Goal: Task Accomplishment & Management: Manage account settings

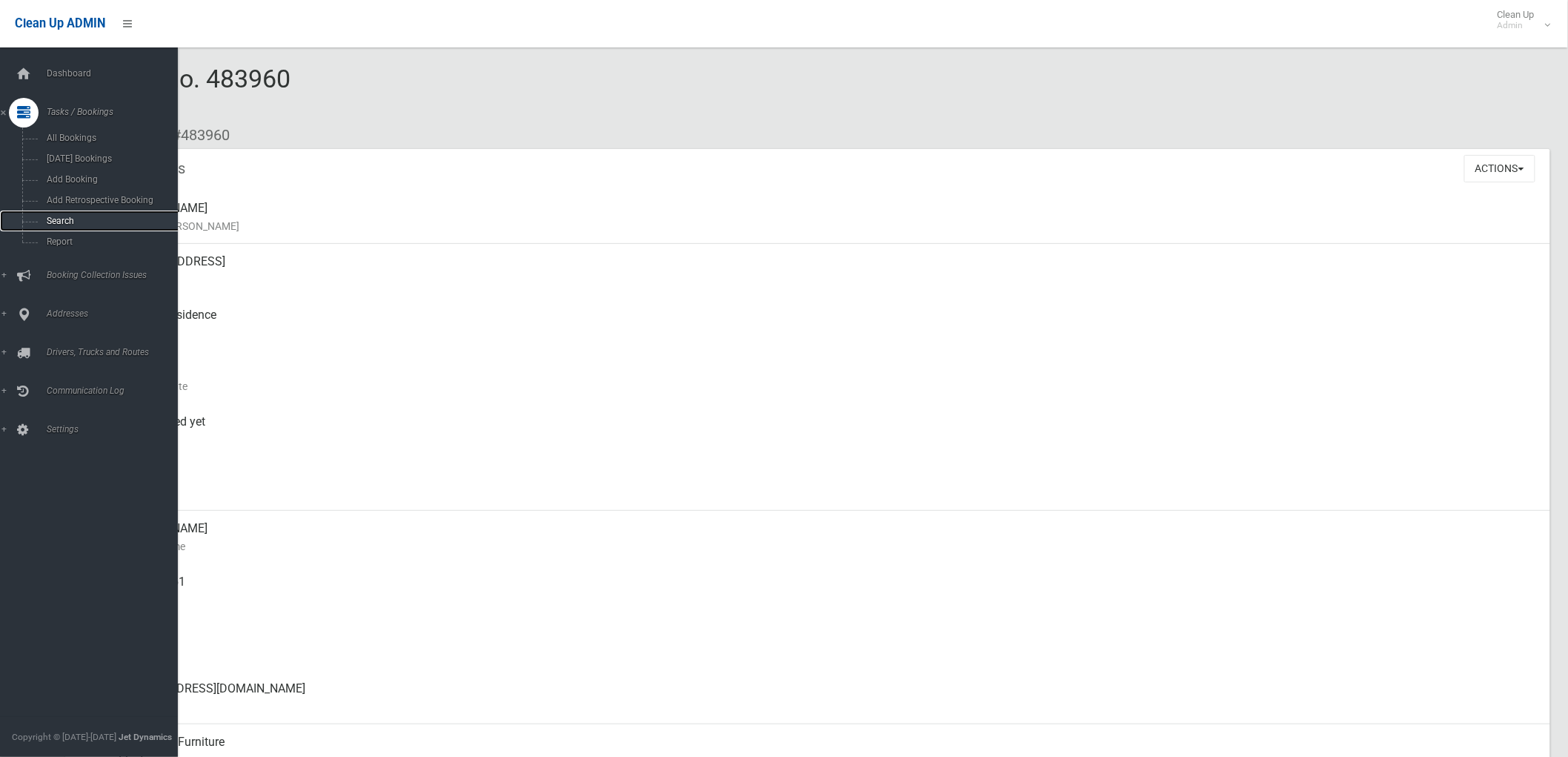
click at [59, 213] on link "Search" at bounding box center [95, 220] width 190 height 21
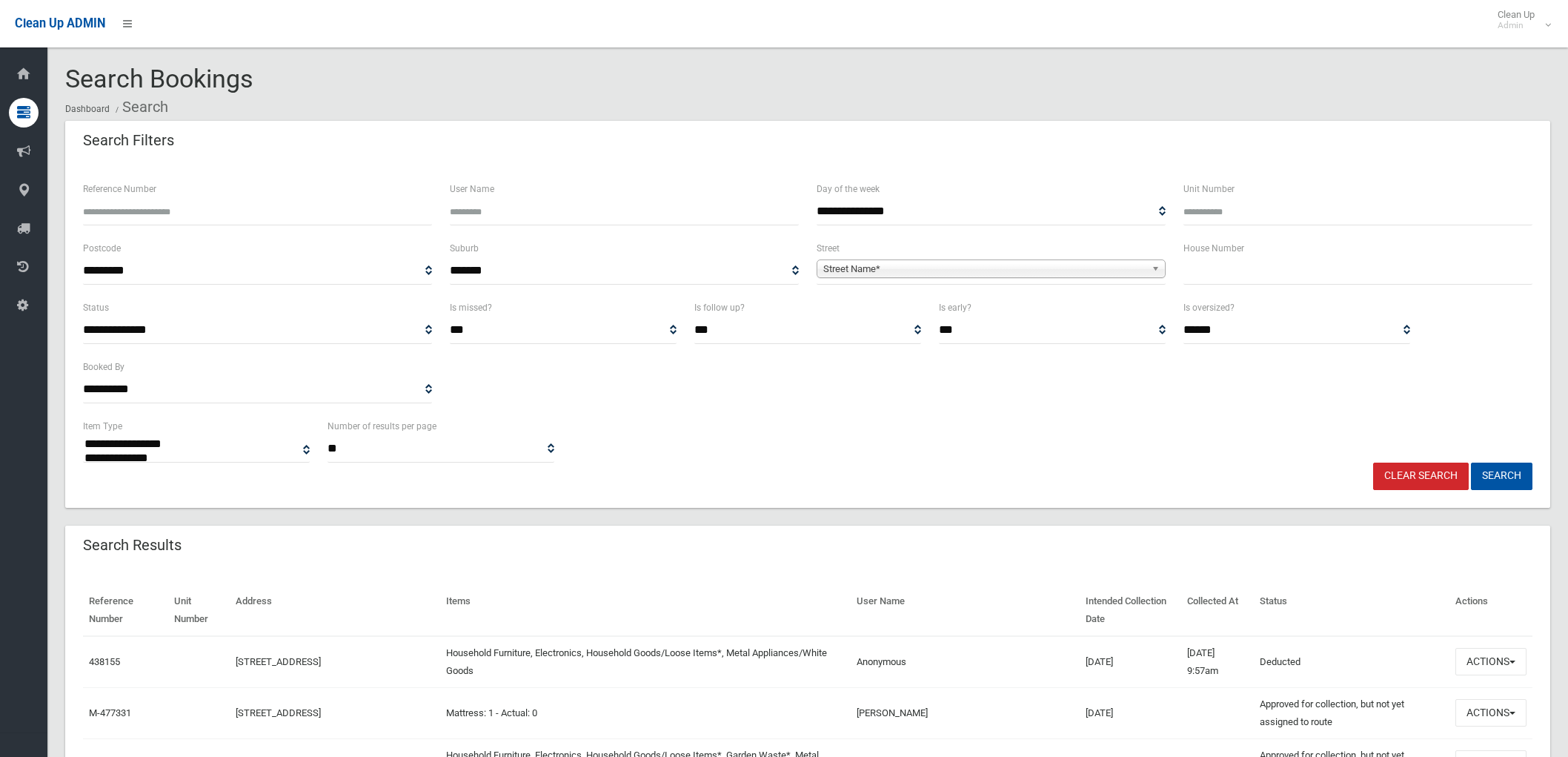
select select
click at [1257, 269] on input "text" at bounding box center [1358, 271] width 349 height 27
type input "**"
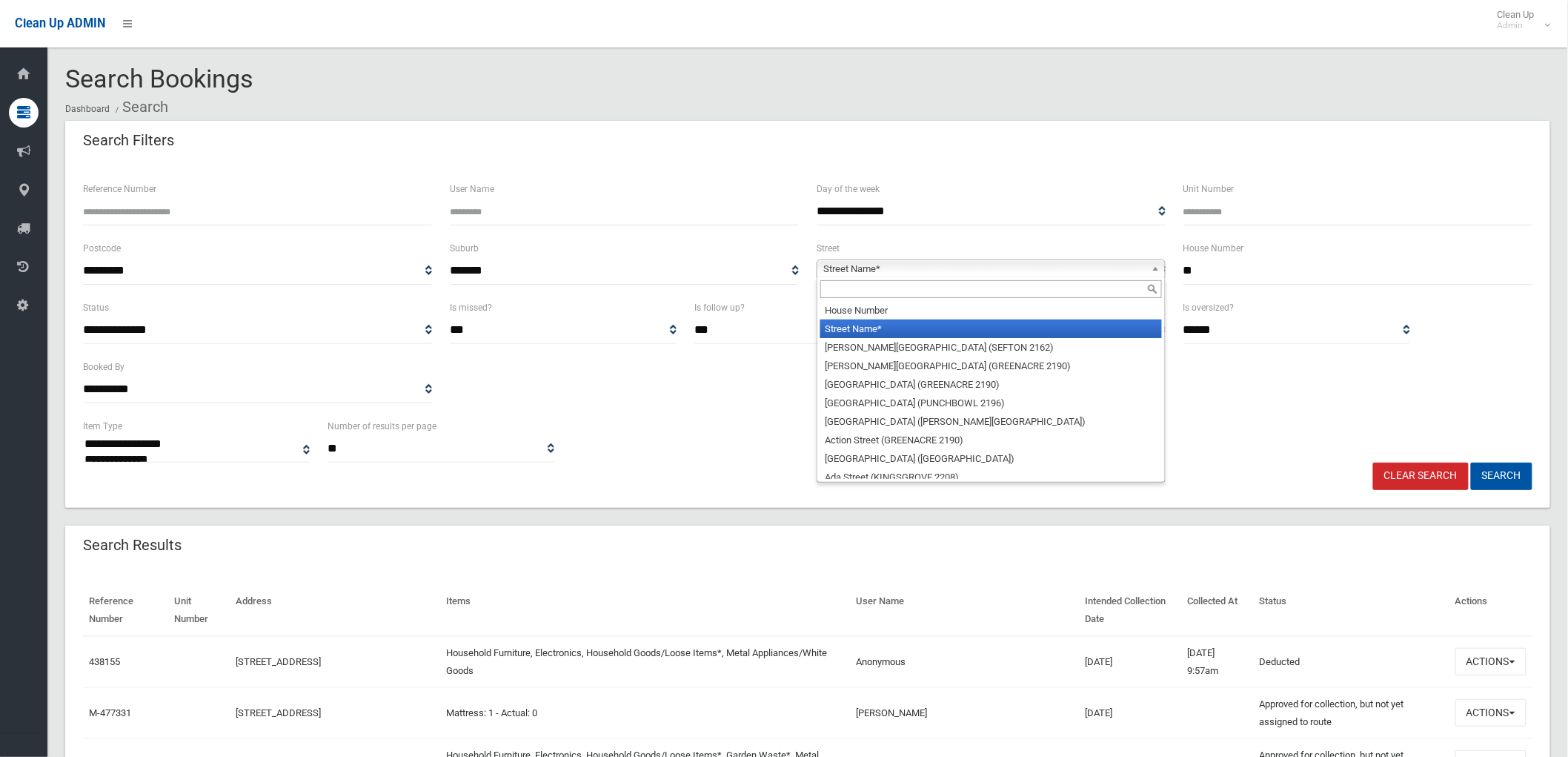
click at [1132, 267] on span "Street Name*" at bounding box center [983, 269] width 322 height 18
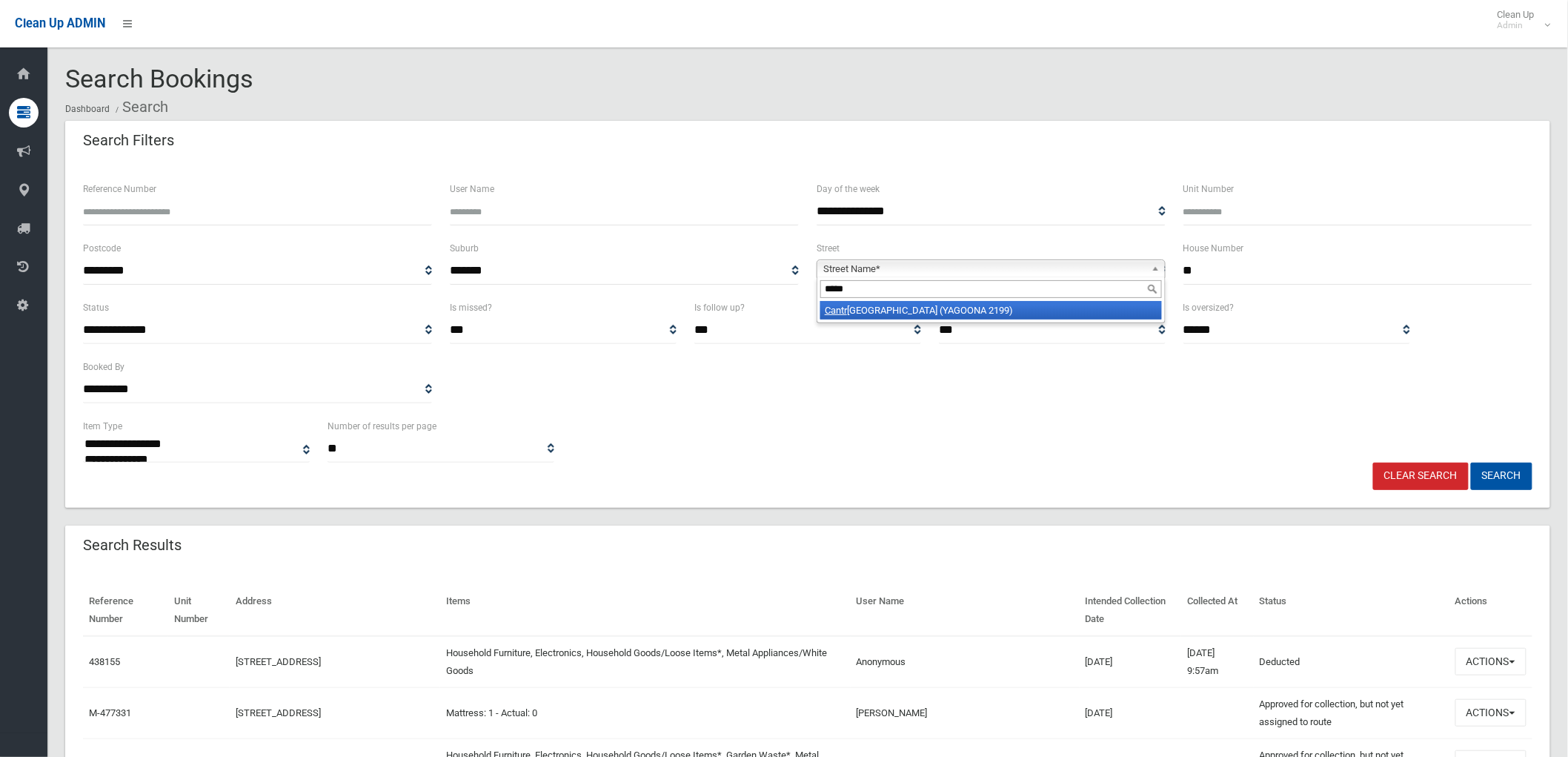
type input "*****"
click at [961, 305] on li "Cantr ell Street (YAGOONA 2199)" at bounding box center [991, 310] width 342 height 18
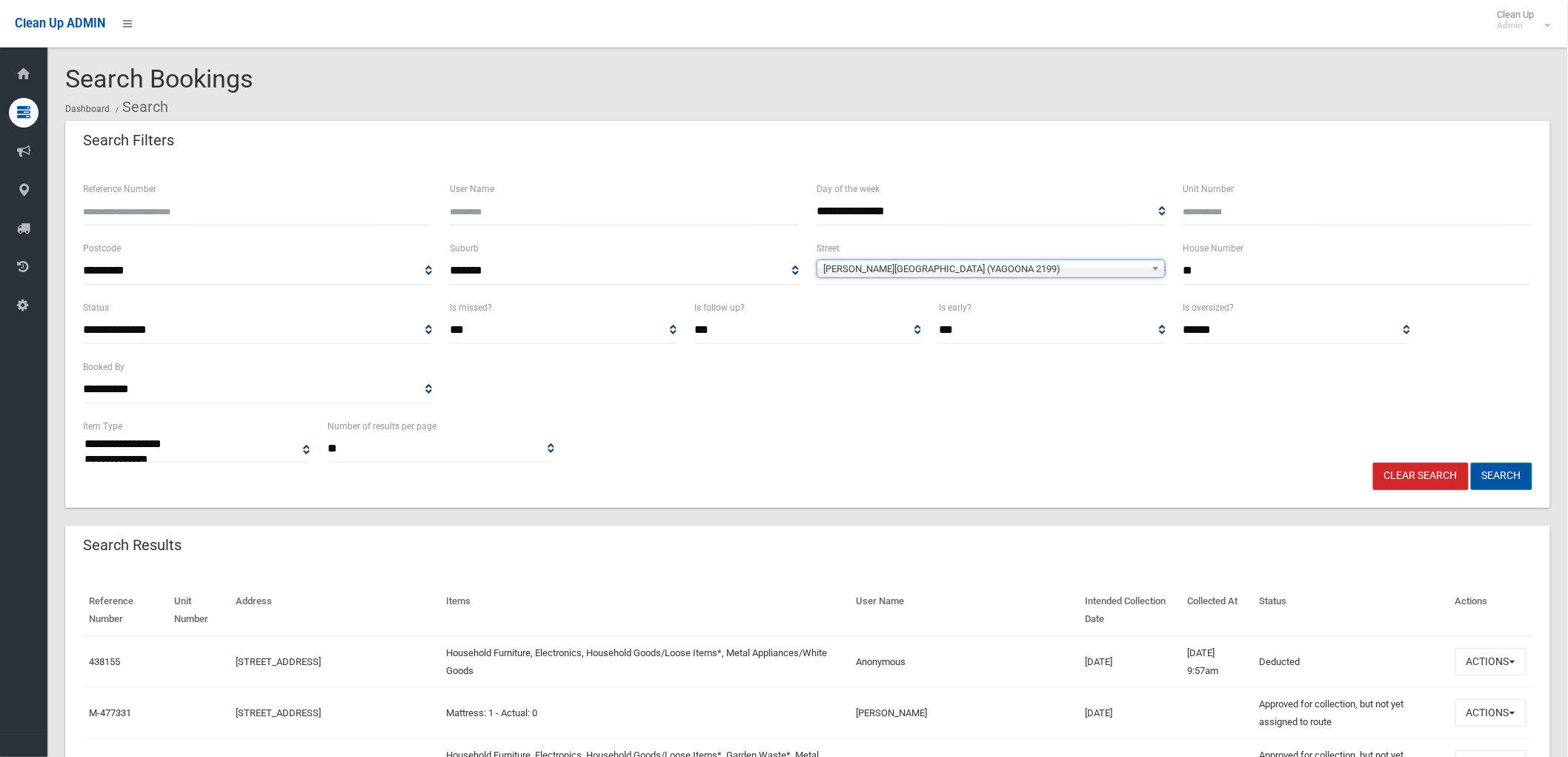
click at [1488, 480] on button "Search" at bounding box center [1501, 476] width 62 height 27
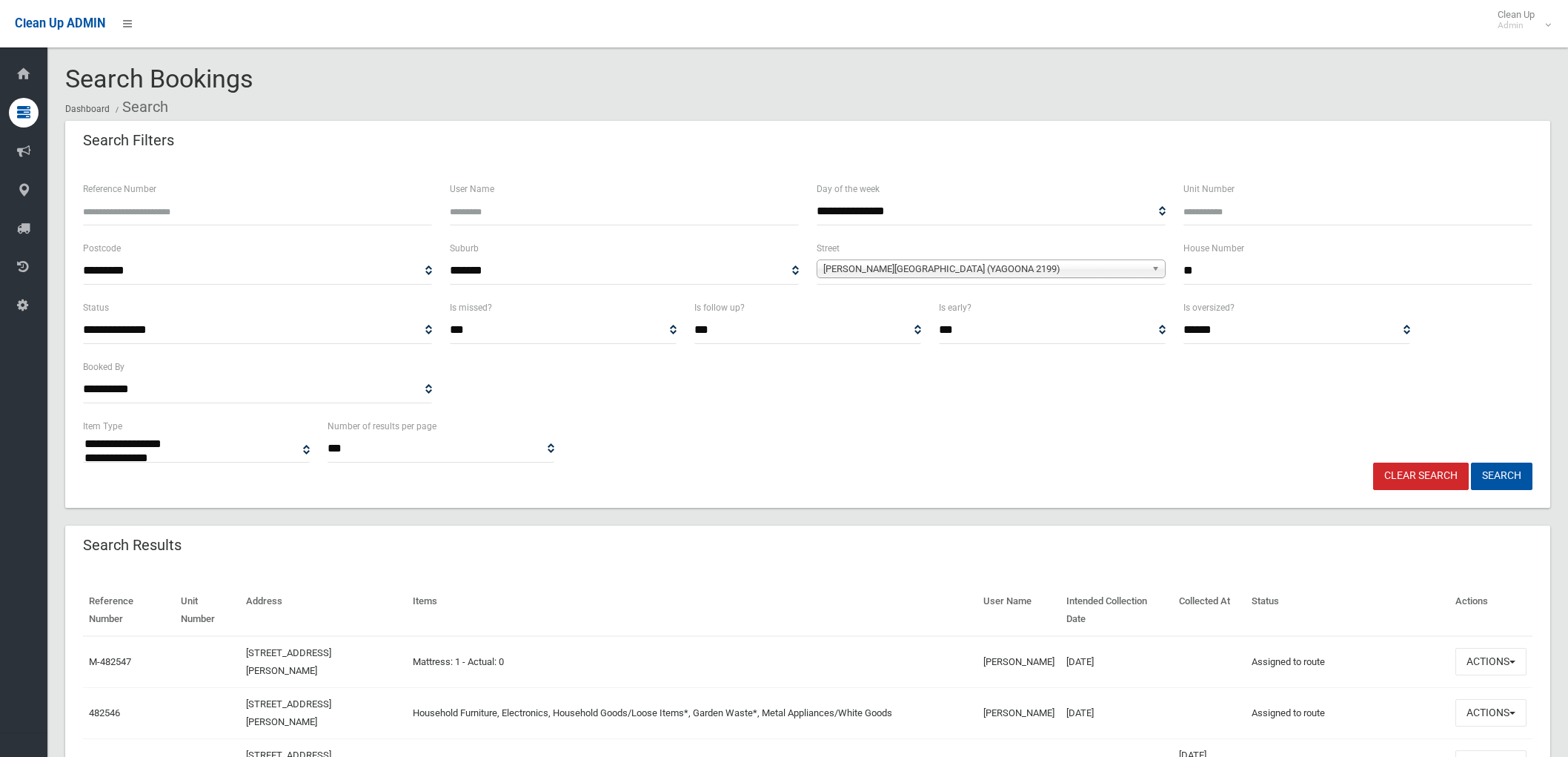
select select
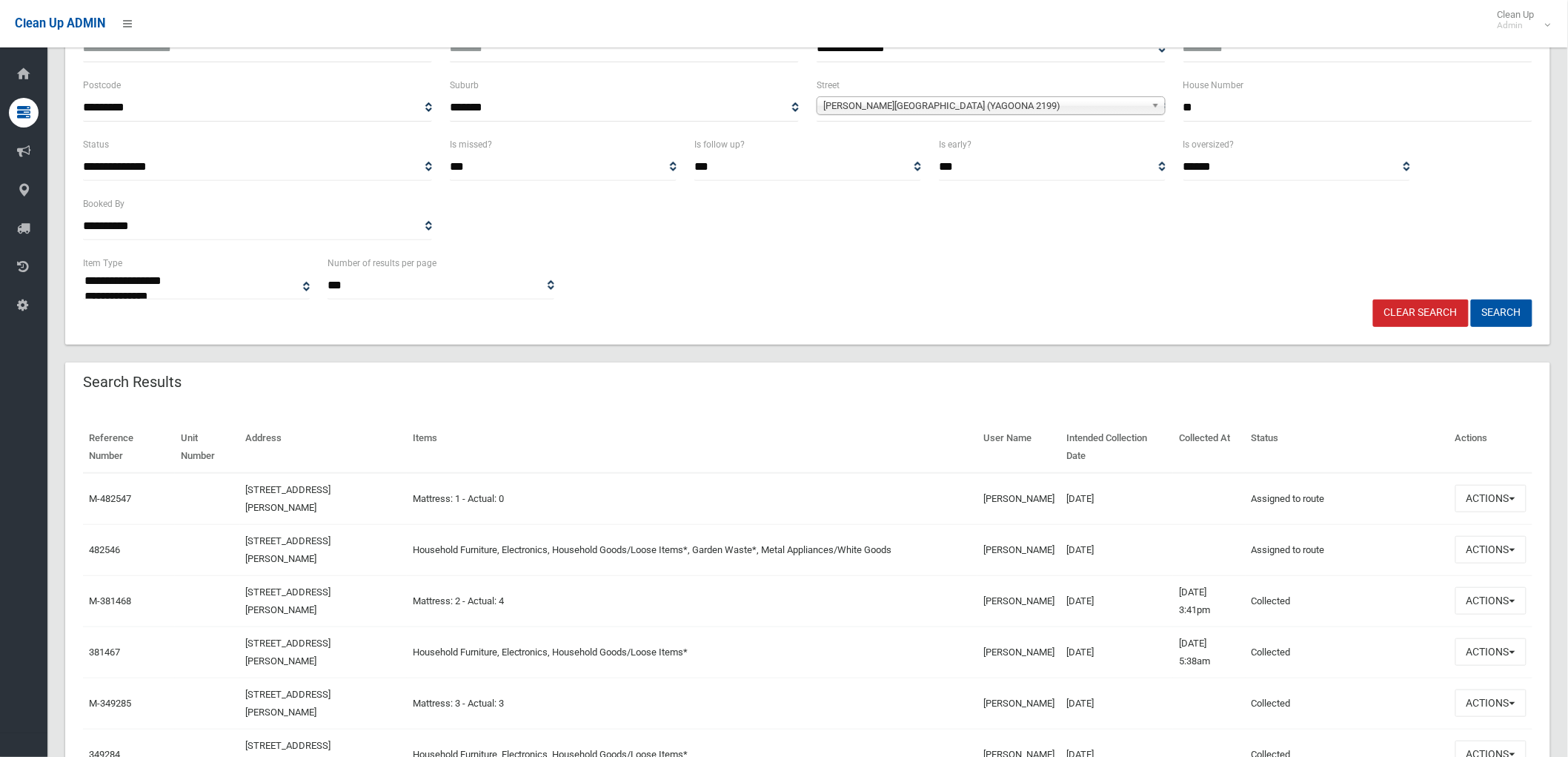
scroll to position [164, 0]
click at [1469, 543] on button "Actions" at bounding box center [1490, 548] width 71 height 27
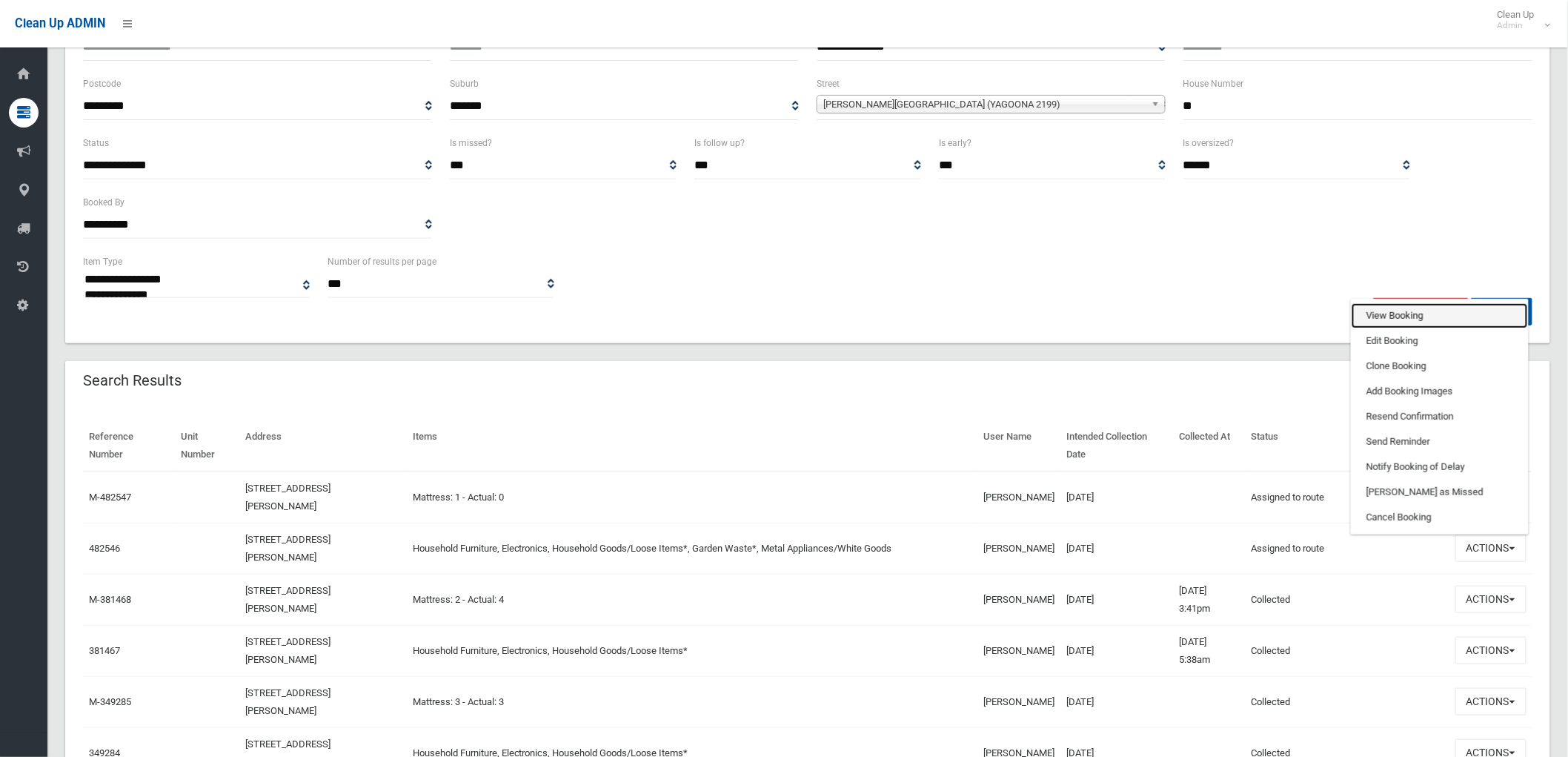
click at [1430, 324] on link "View Booking" at bounding box center [1439, 315] width 177 height 25
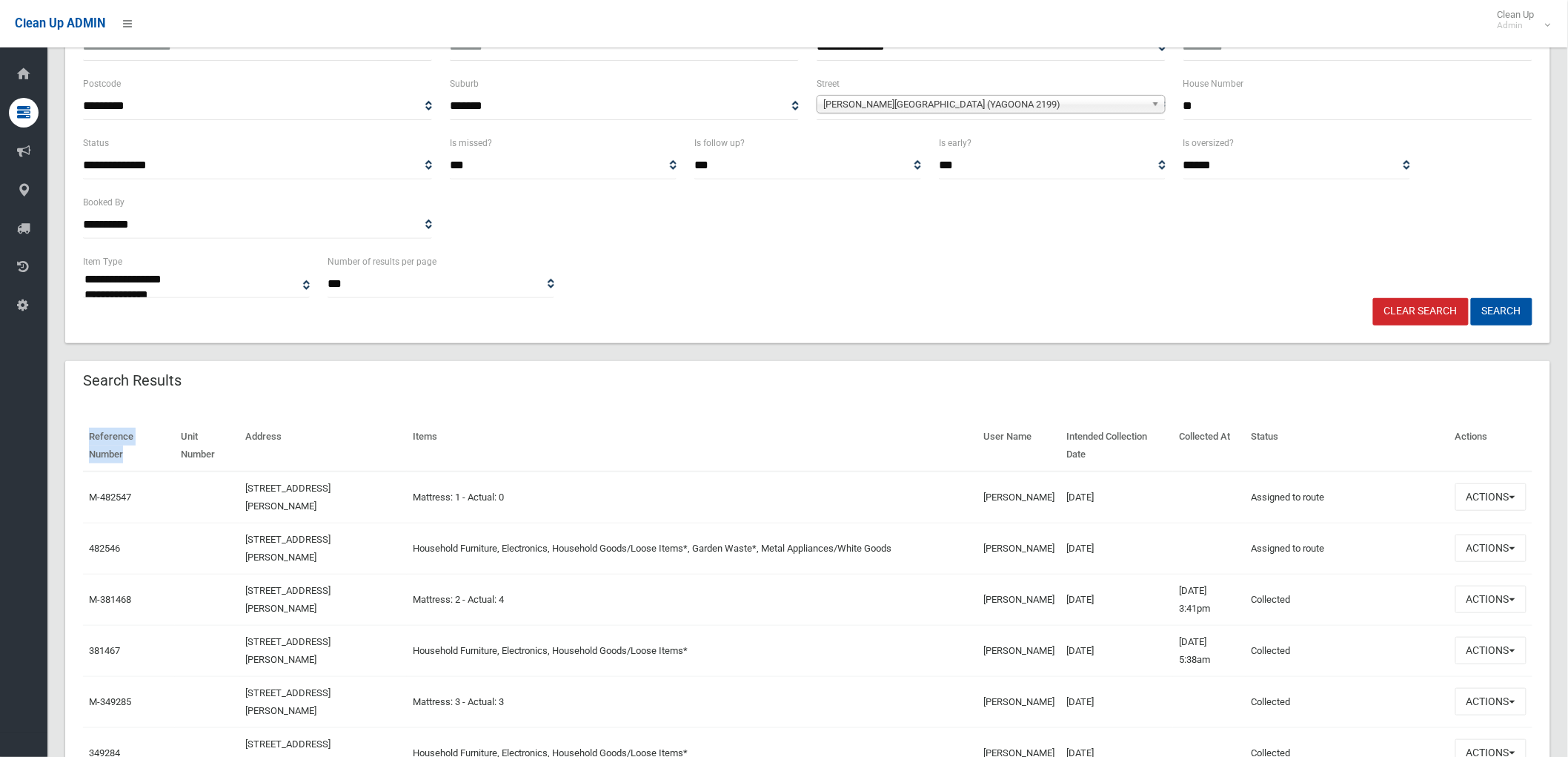
drag, startPoint x: 91, startPoint y: 429, endPoint x: 168, endPoint y: 455, distance: 81.3
click at [168, 455] on th "Reference Number" at bounding box center [129, 446] width 92 height 51
click at [178, 451] on th "Unit Number" at bounding box center [208, 446] width 65 height 51
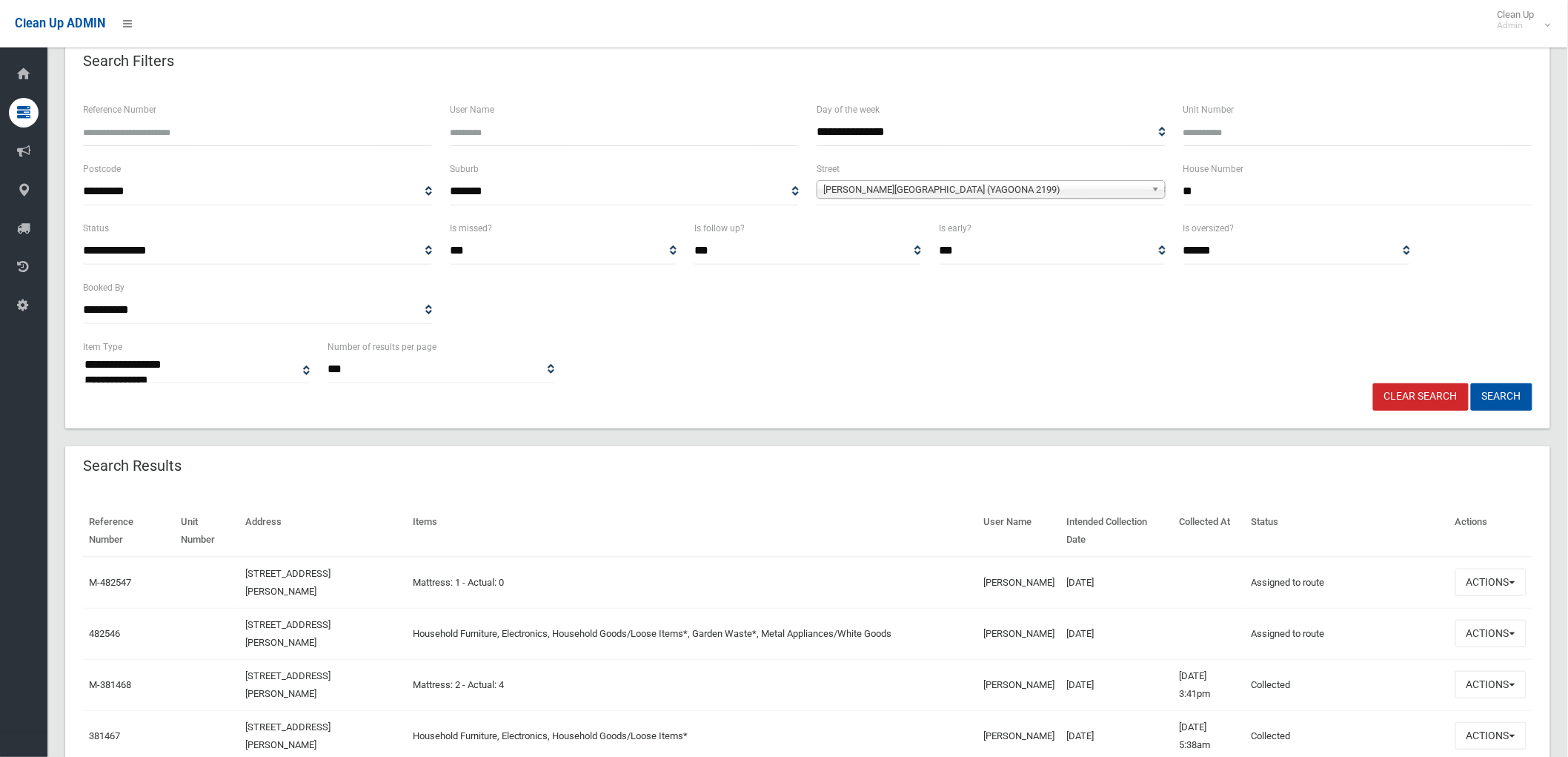
scroll to position [0, 0]
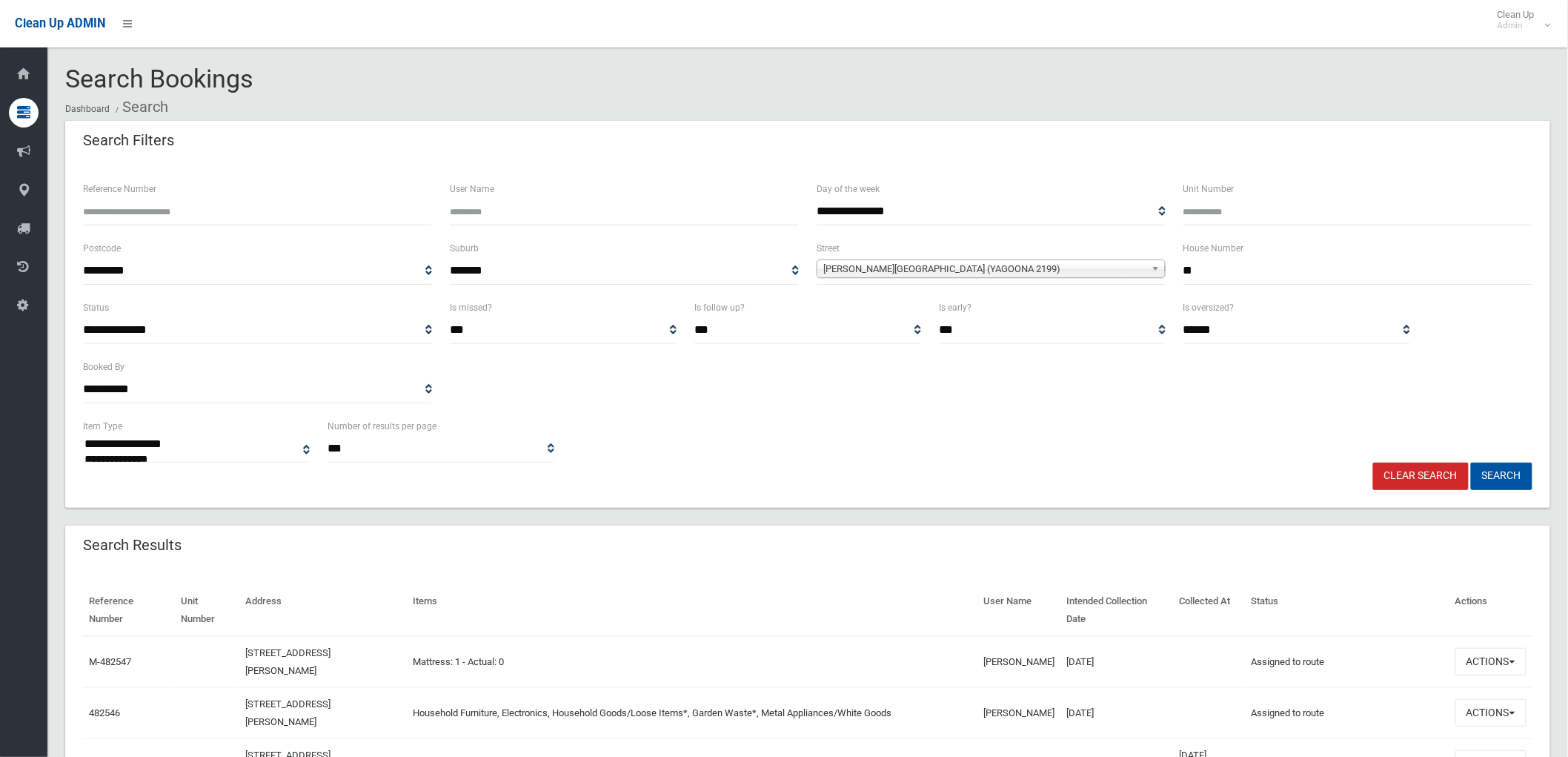
click at [1404, 483] on link "Clear Search" at bounding box center [1421, 476] width 96 height 27
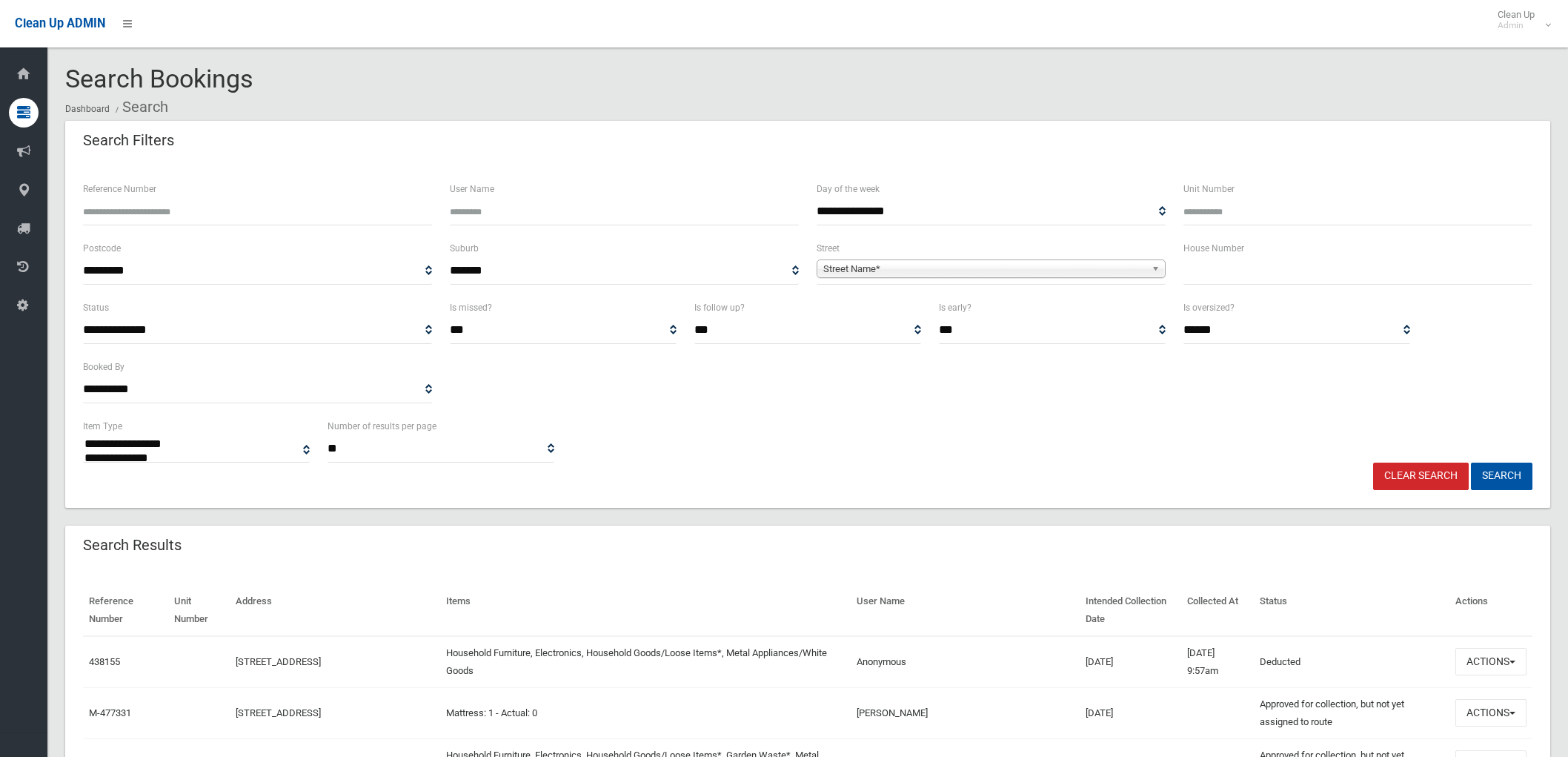
select select
click at [1352, 276] on input "text" at bounding box center [1358, 271] width 349 height 27
type input "***"
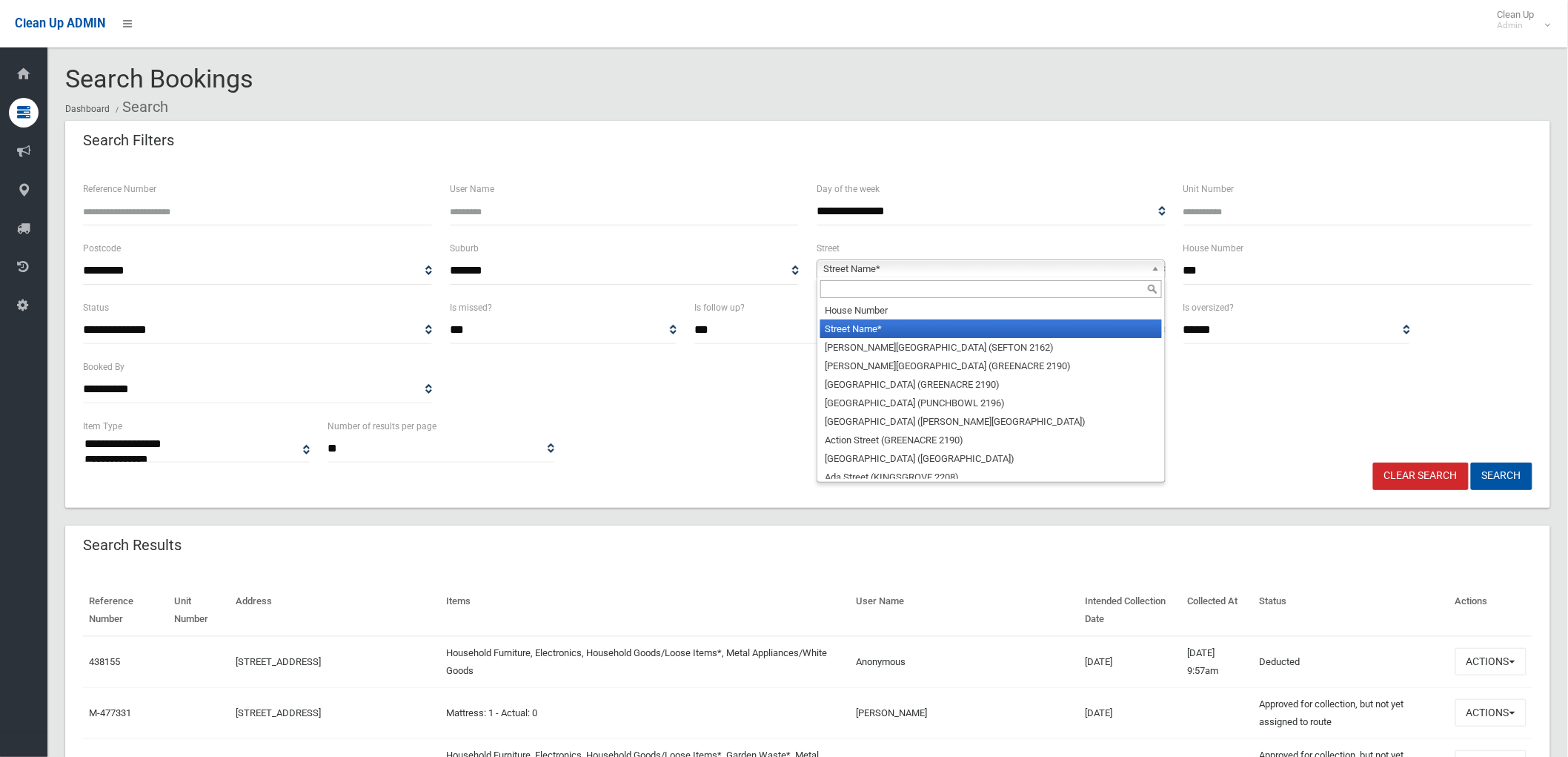
click at [1125, 267] on span "Street Name*" at bounding box center [983, 269] width 322 height 18
type input "*"
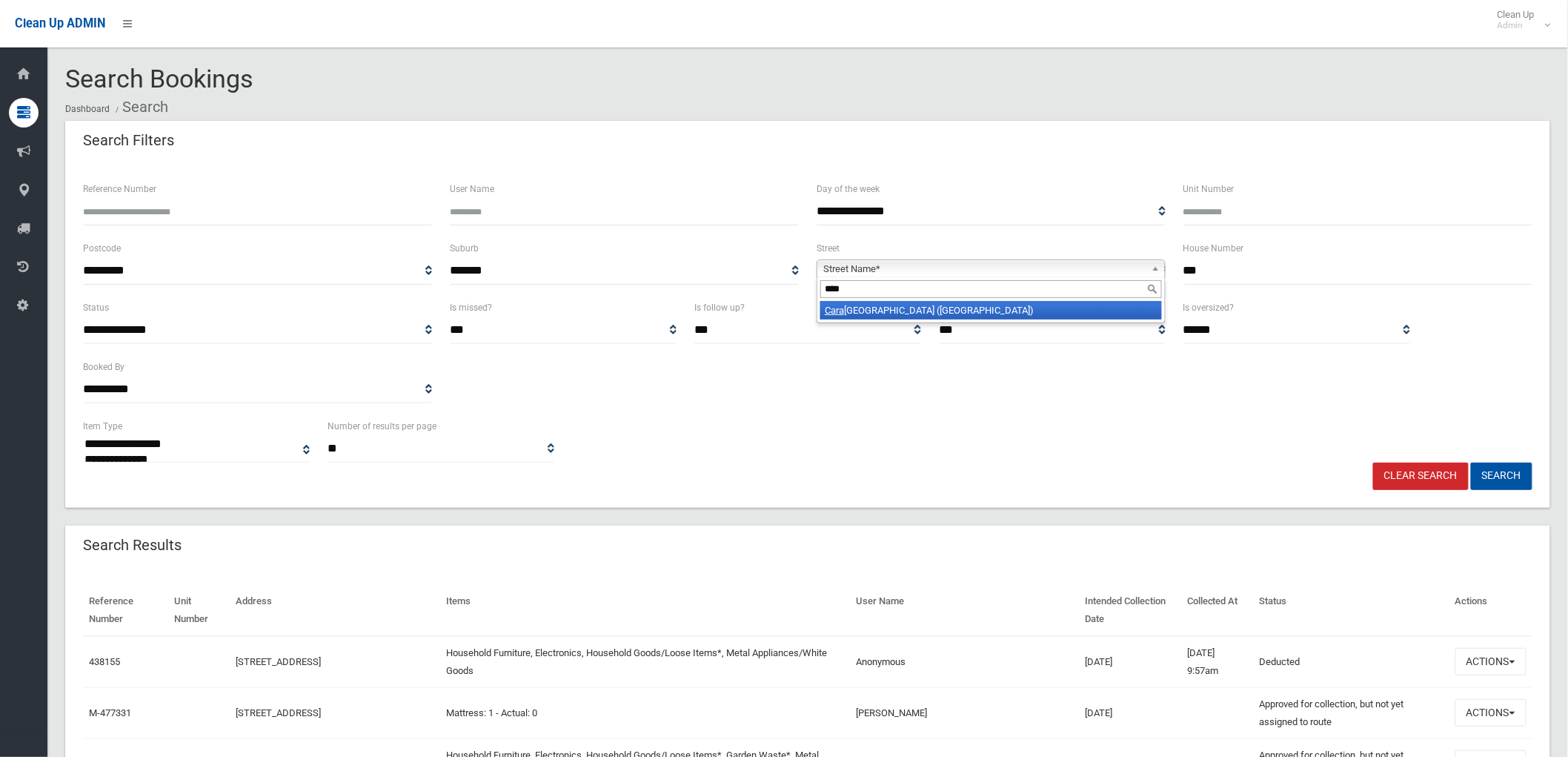
type input "****"
click at [1055, 314] on li "Cara watha Street (VILLAWOOD 2163)" at bounding box center [991, 310] width 342 height 18
click at [1496, 462] on button "Search" at bounding box center [1501, 476] width 62 height 27
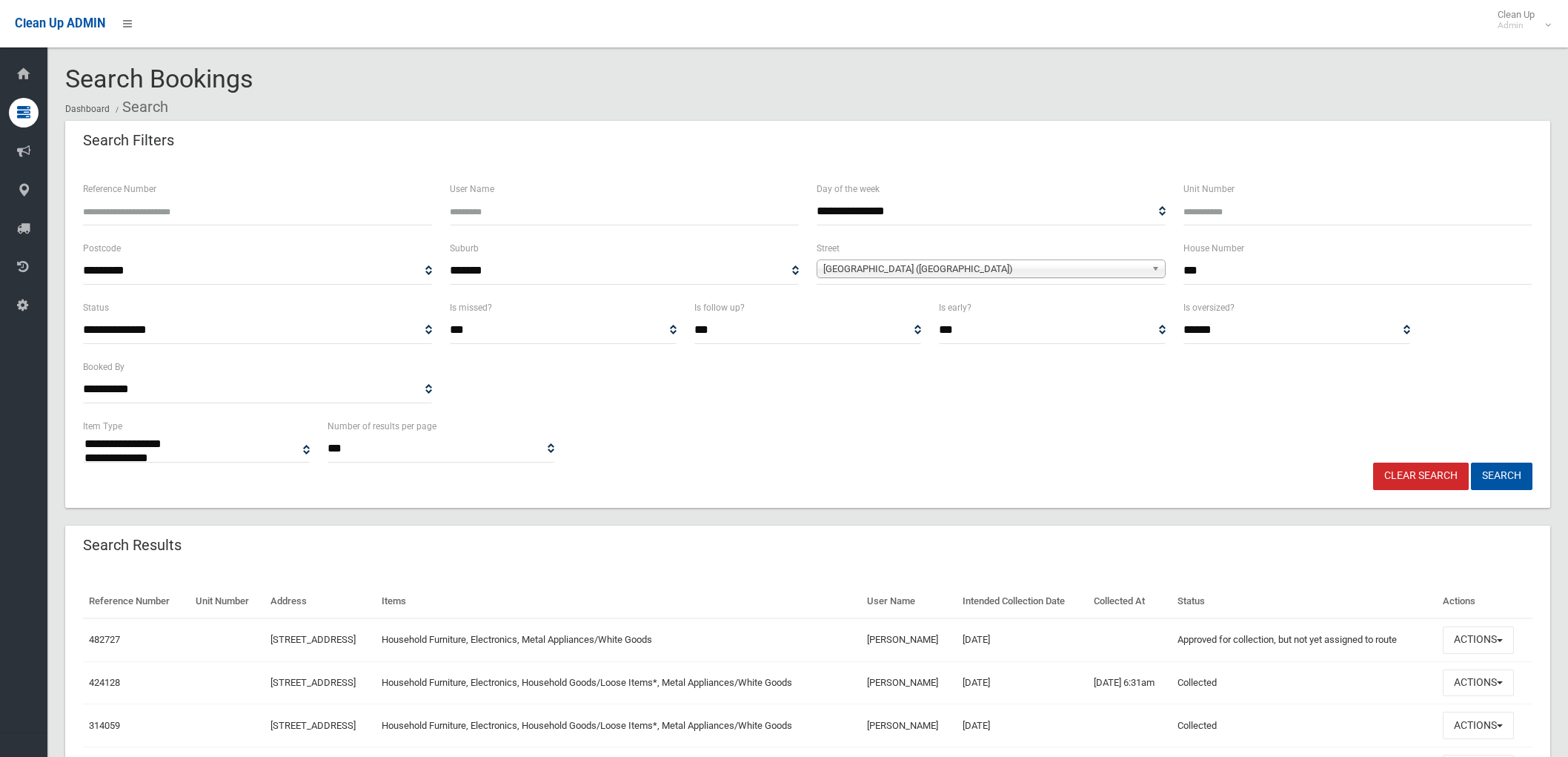
select select
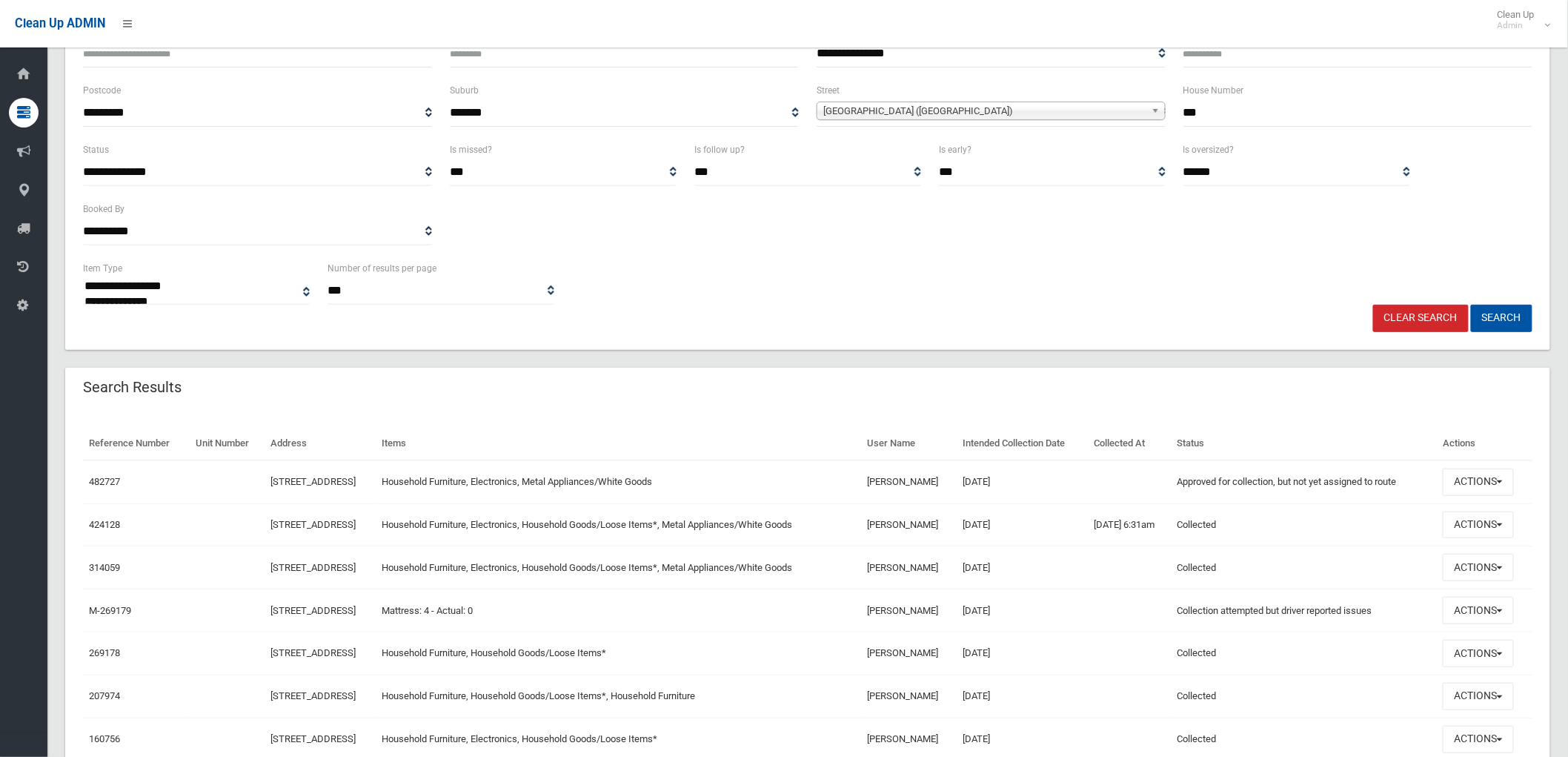
scroll to position [164, 0]
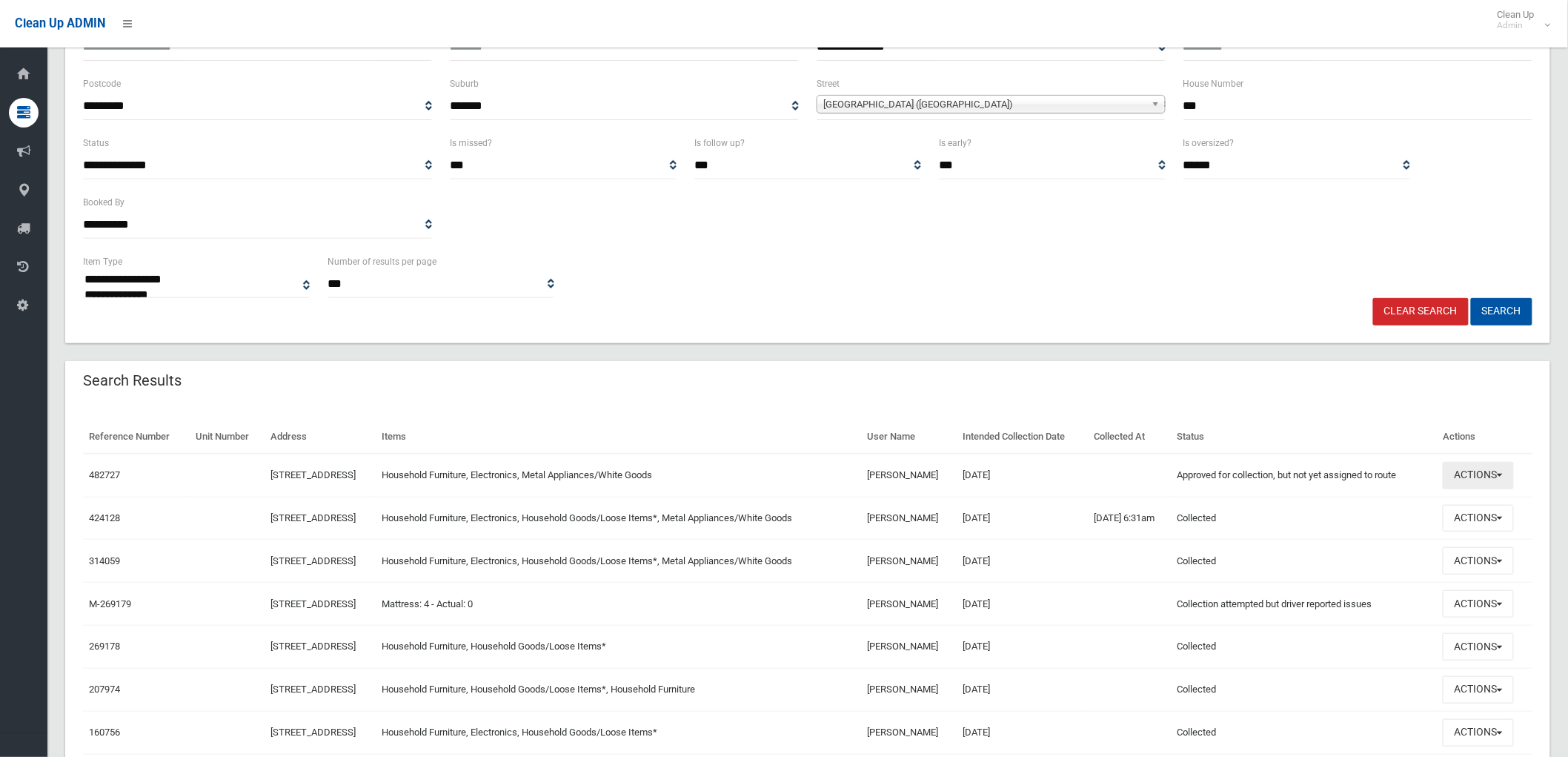
click at [1499, 482] on button "Actions" at bounding box center [1477, 475] width 71 height 27
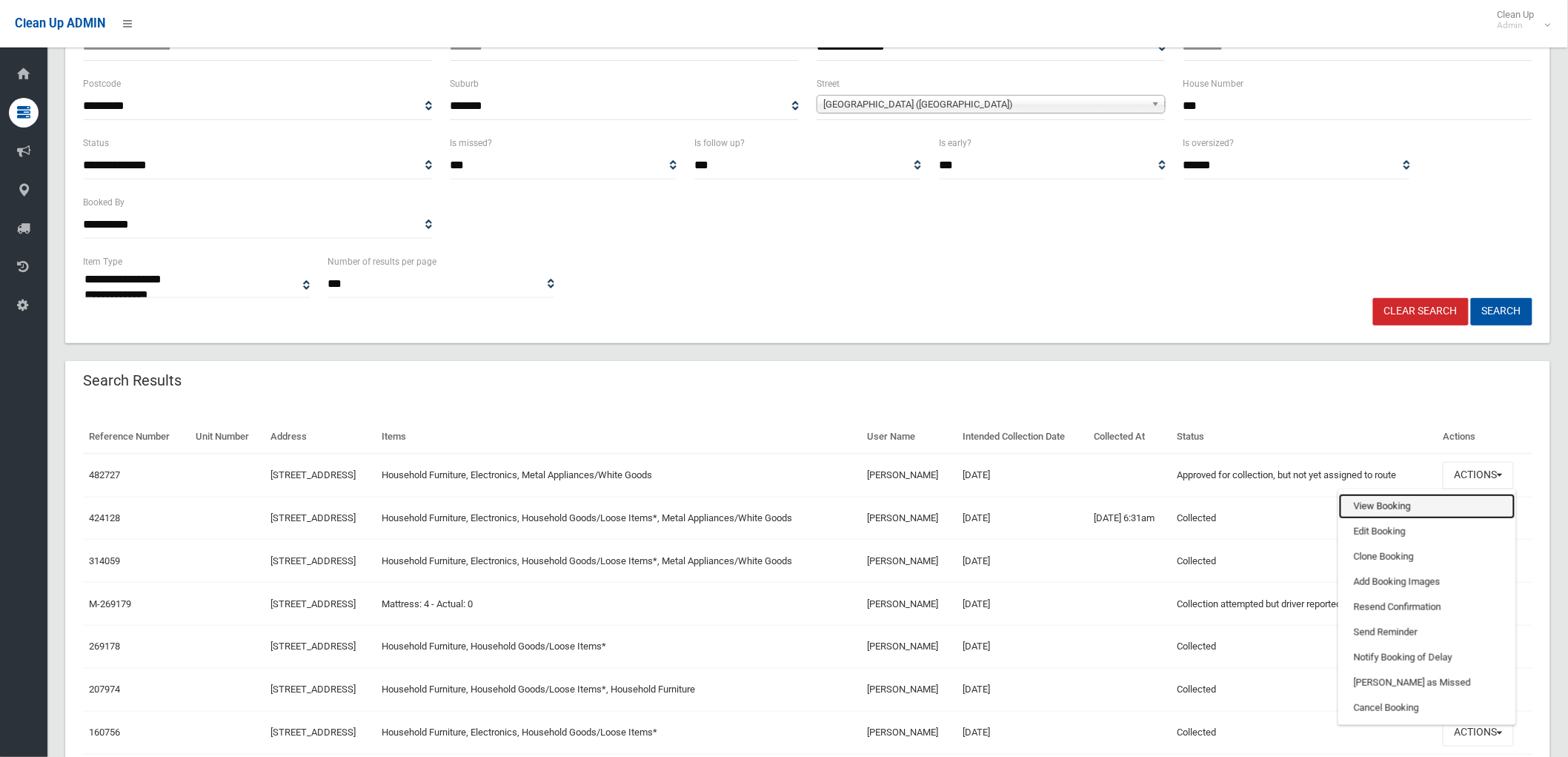
click at [1451, 508] on link "View Booking" at bounding box center [1427, 506] width 177 height 25
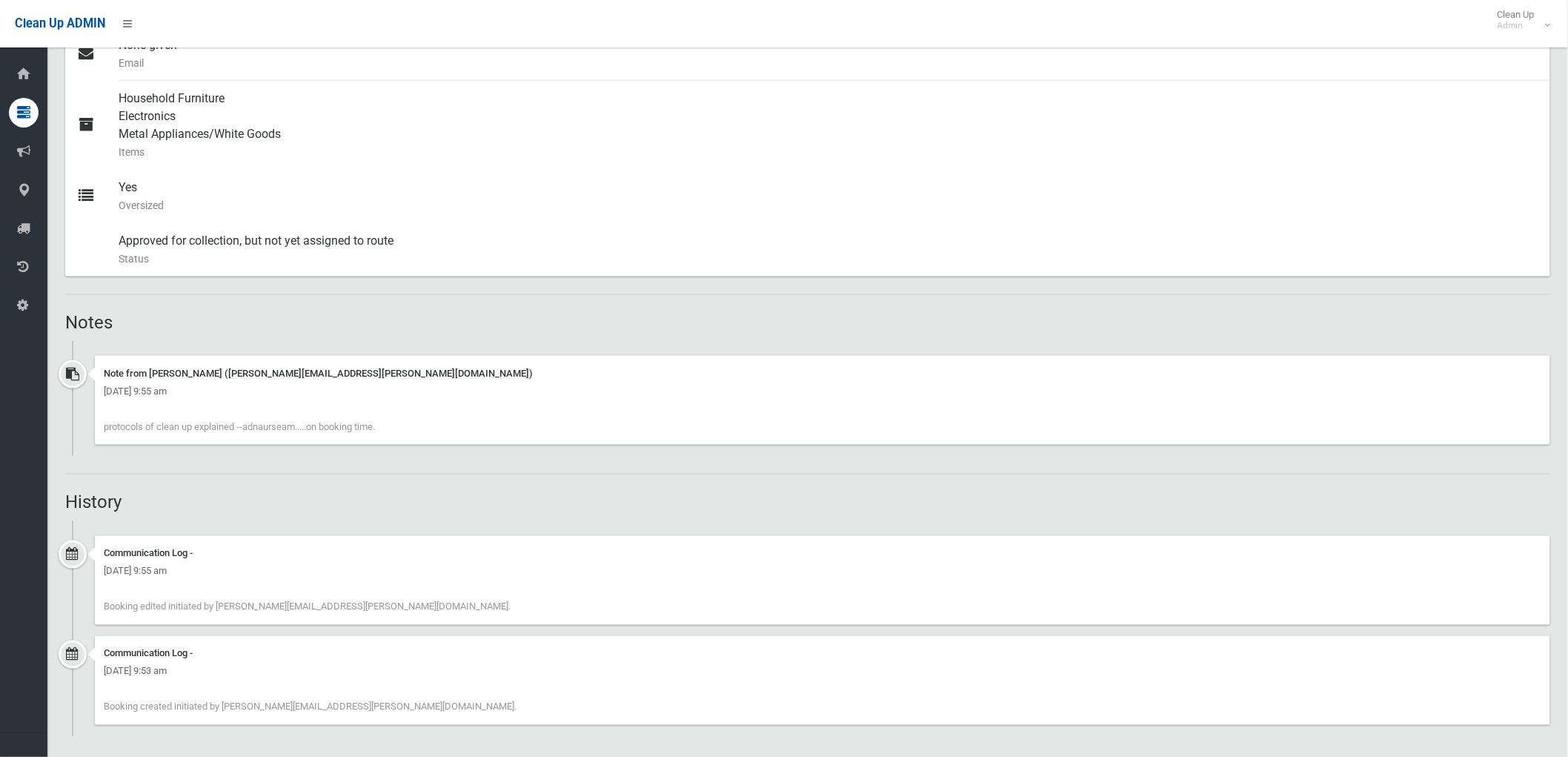
scroll to position [650, 0]
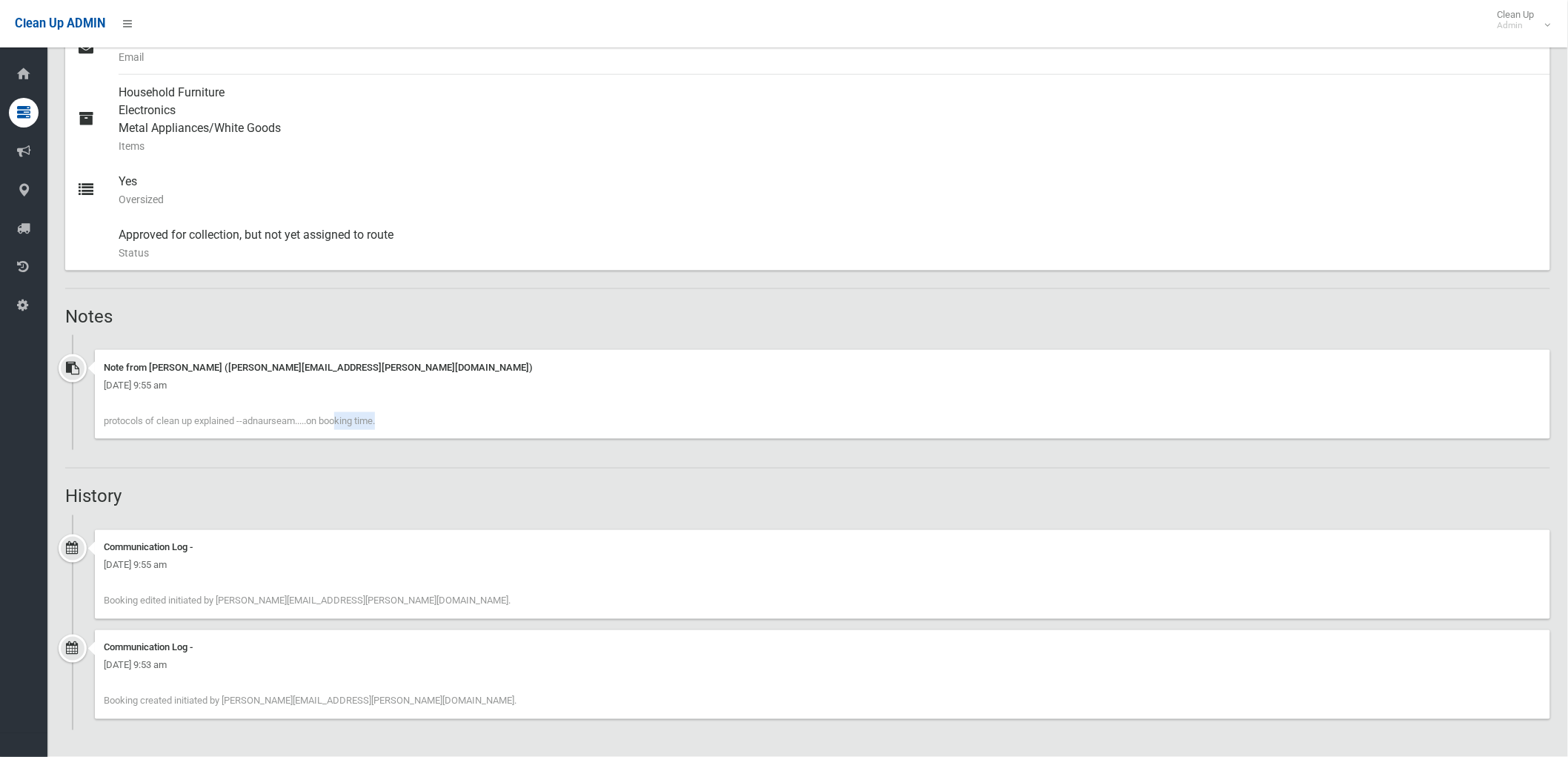
drag, startPoint x: 246, startPoint y: 420, endPoint x: 299, endPoint y: 420, distance: 53.0
click at [299, 420] on span "protocols of clean up explained --adnaurseam.....on booking time." at bounding box center [239, 420] width 271 height 11
copy span "adnaurseam"
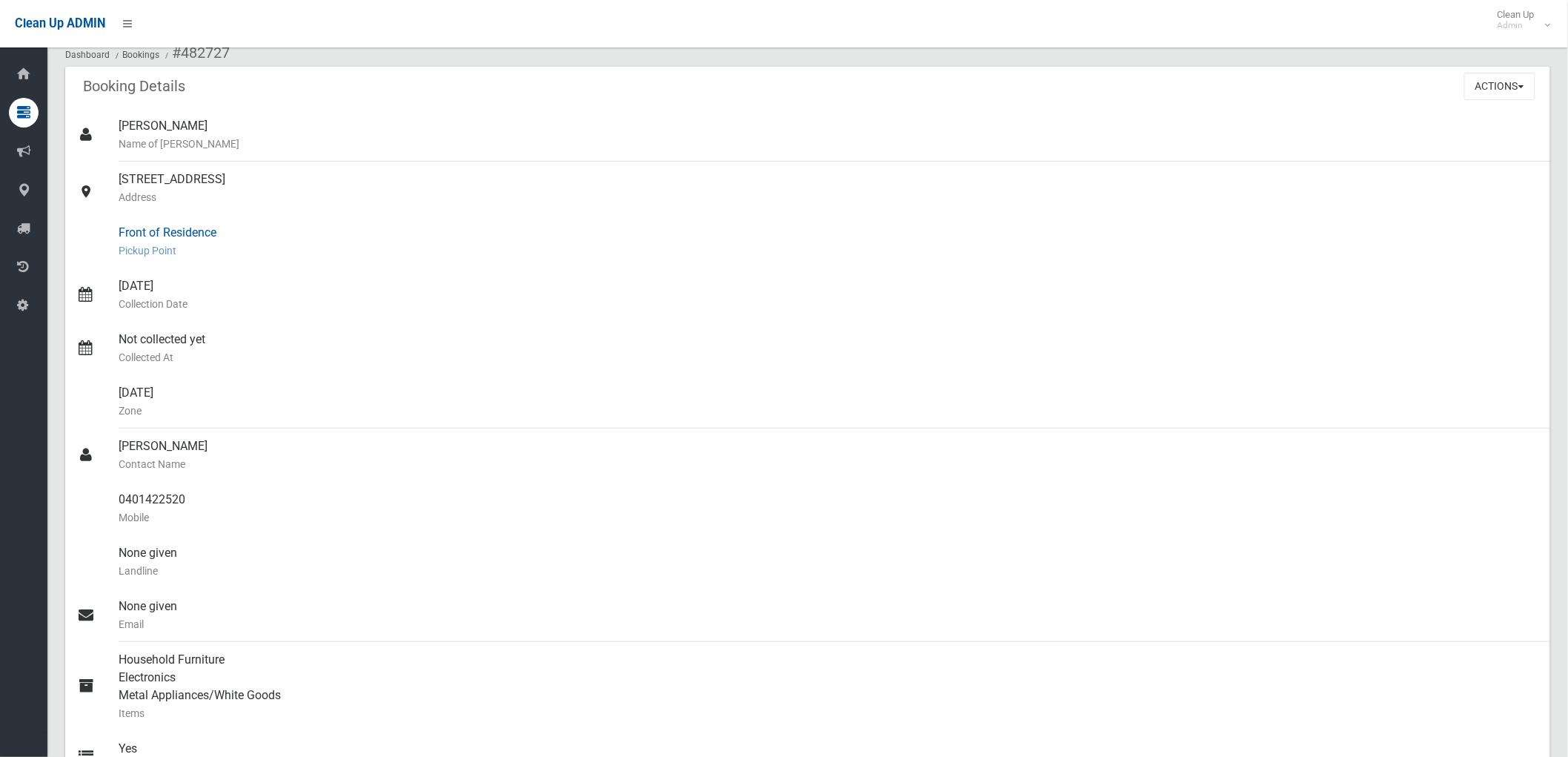
scroll to position [72, 0]
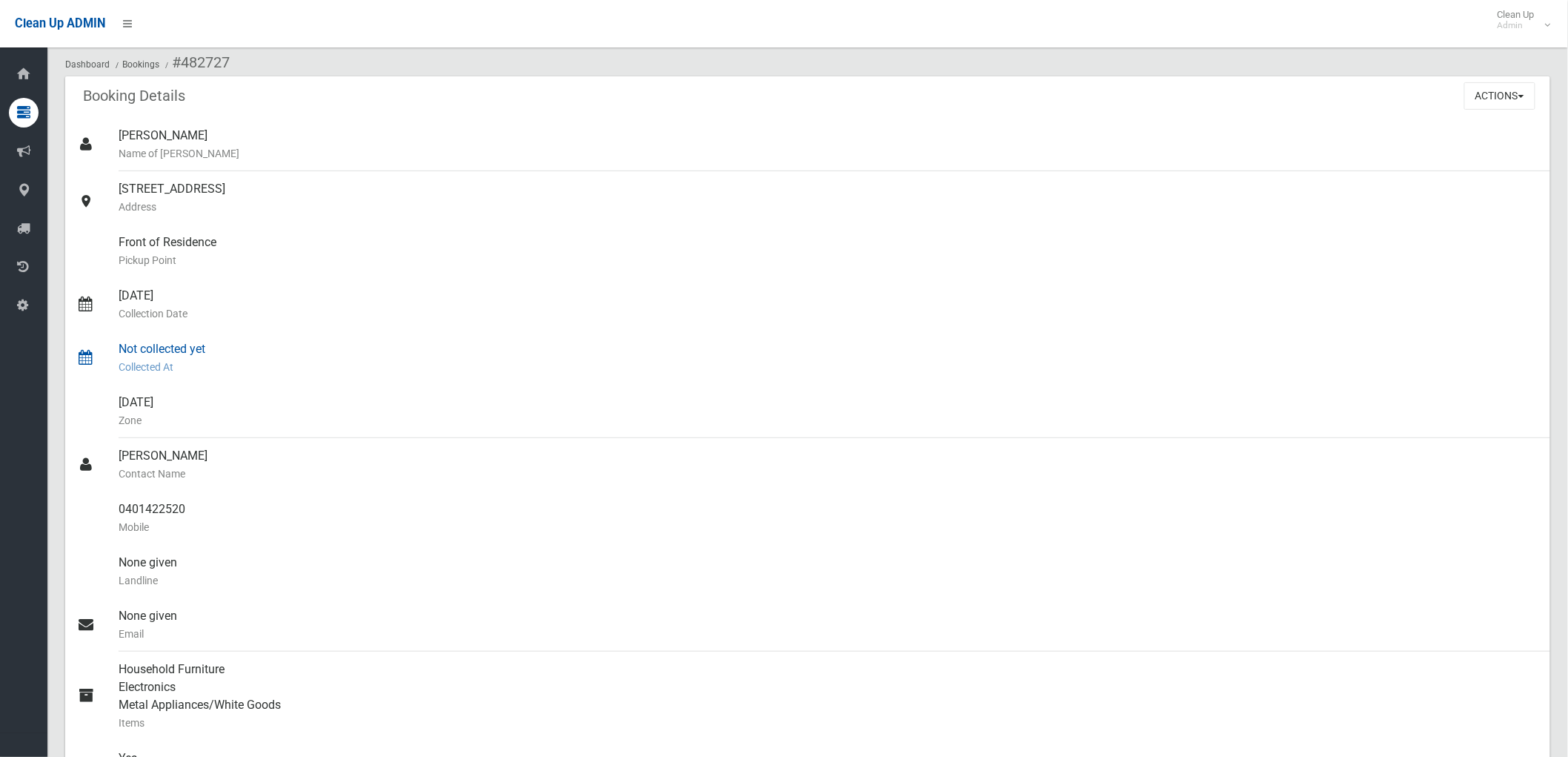
drag, startPoint x: 285, startPoint y: 369, endPoint x: 266, endPoint y: 374, distance: 19.6
click at [277, 369] on small "Collected At" at bounding box center [828, 366] width 1420 height 18
click at [1487, 94] on button "Actions" at bounding box center [1499, 96] width 71 height 27
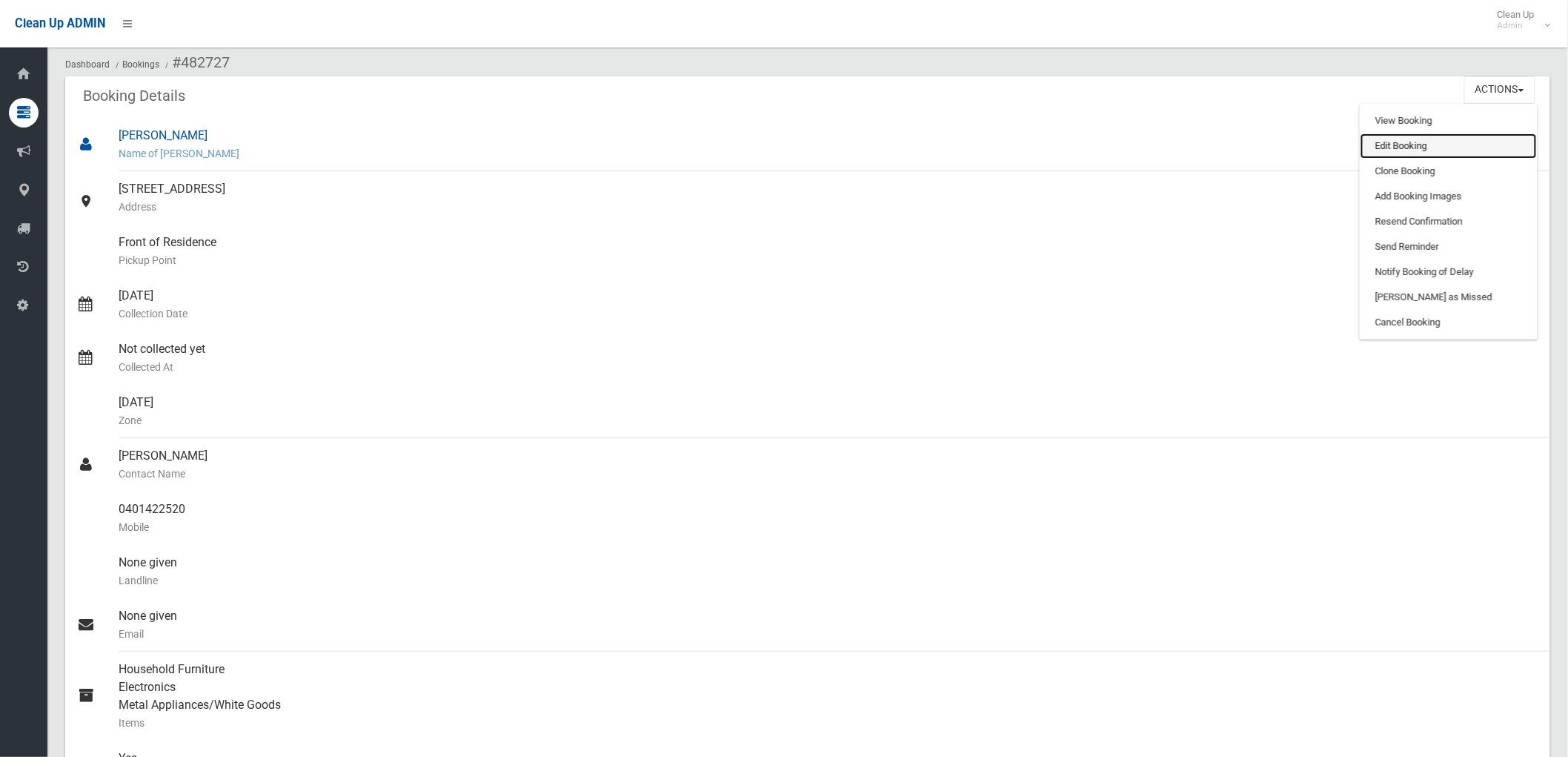
click at [1455, 137] on link "Edit Booking" at bounding box center [1448, 145] width 177 height 25
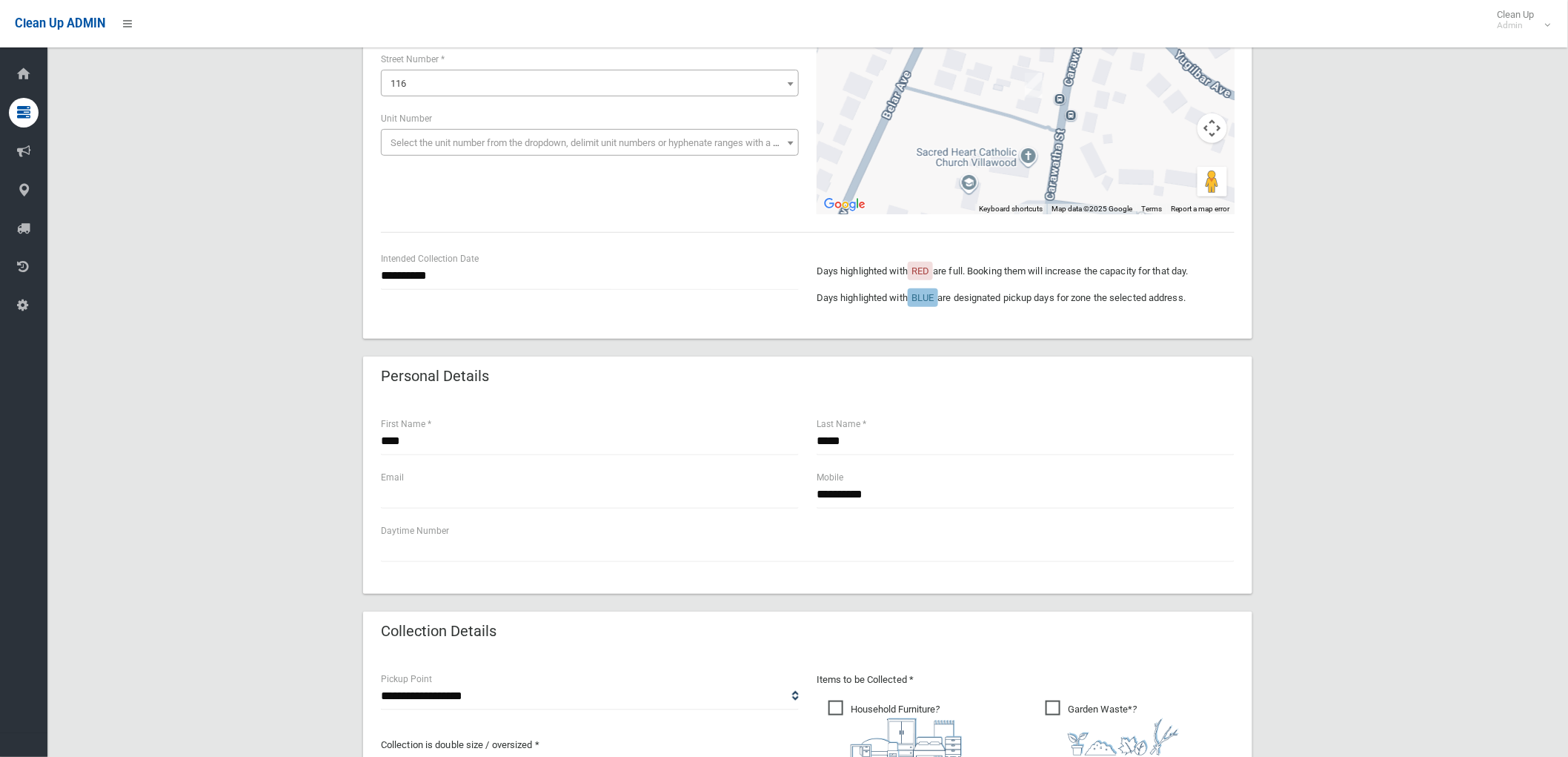
scroll to position [247, 0]
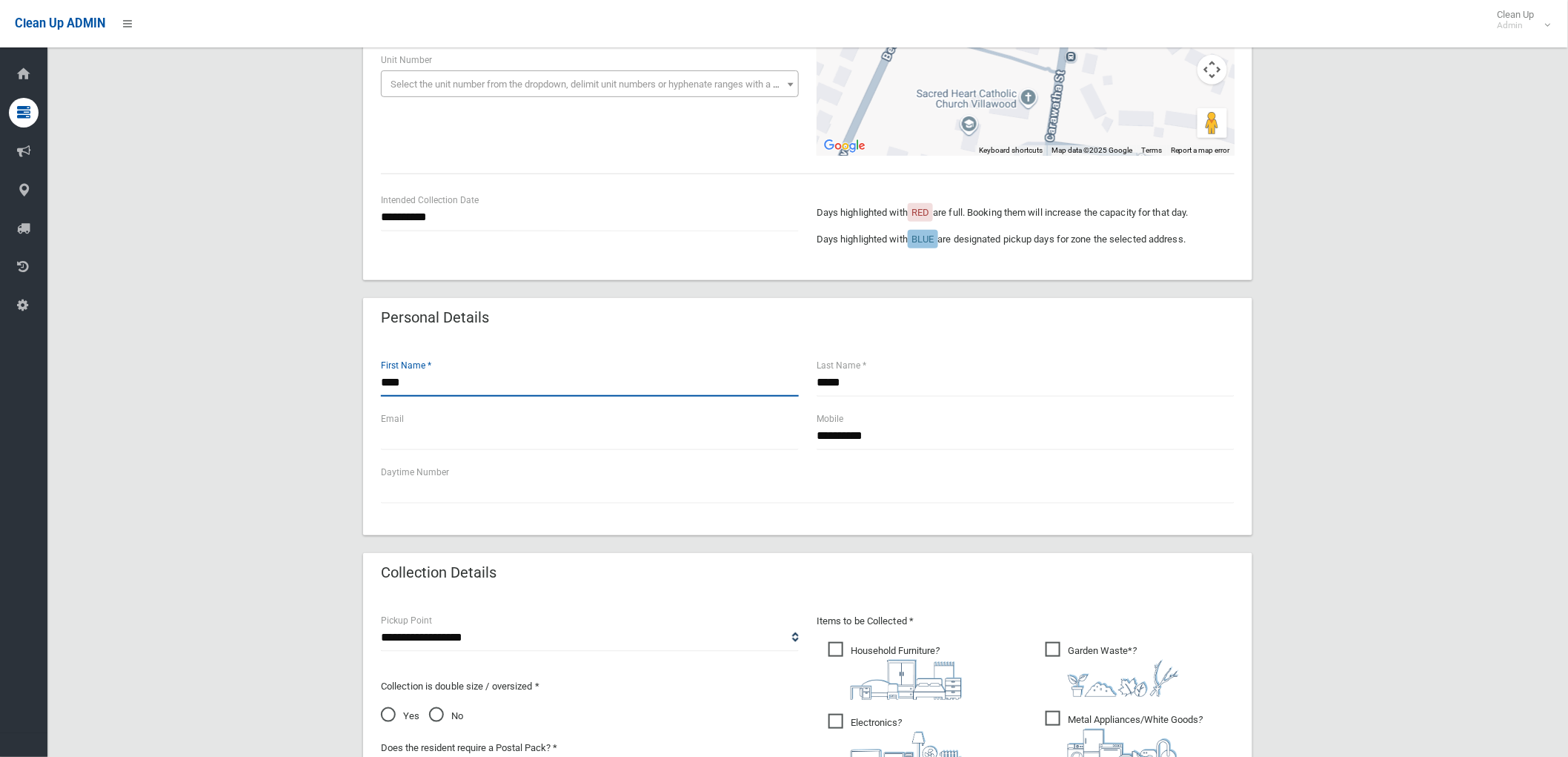
click at [722, 386] on input "****" at bounding box center [589, 383] width 418 height 27
type input "*****"
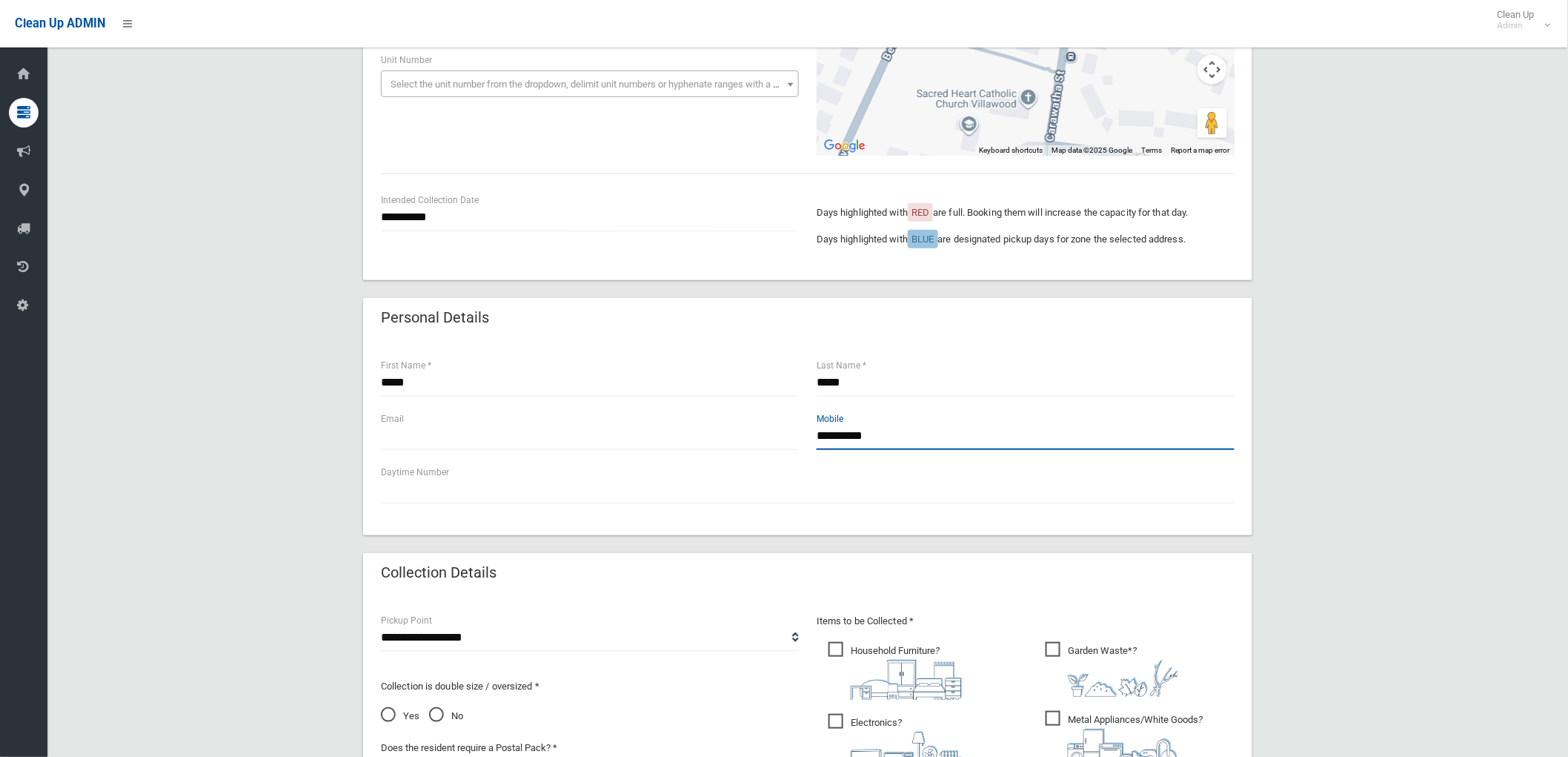
click at [942, 442] on input "**********" at bounding box center [1025, 436] width 418 height 27
click at [682, 429] on input "text" at bounding box center [589, 436] width 418 height 27
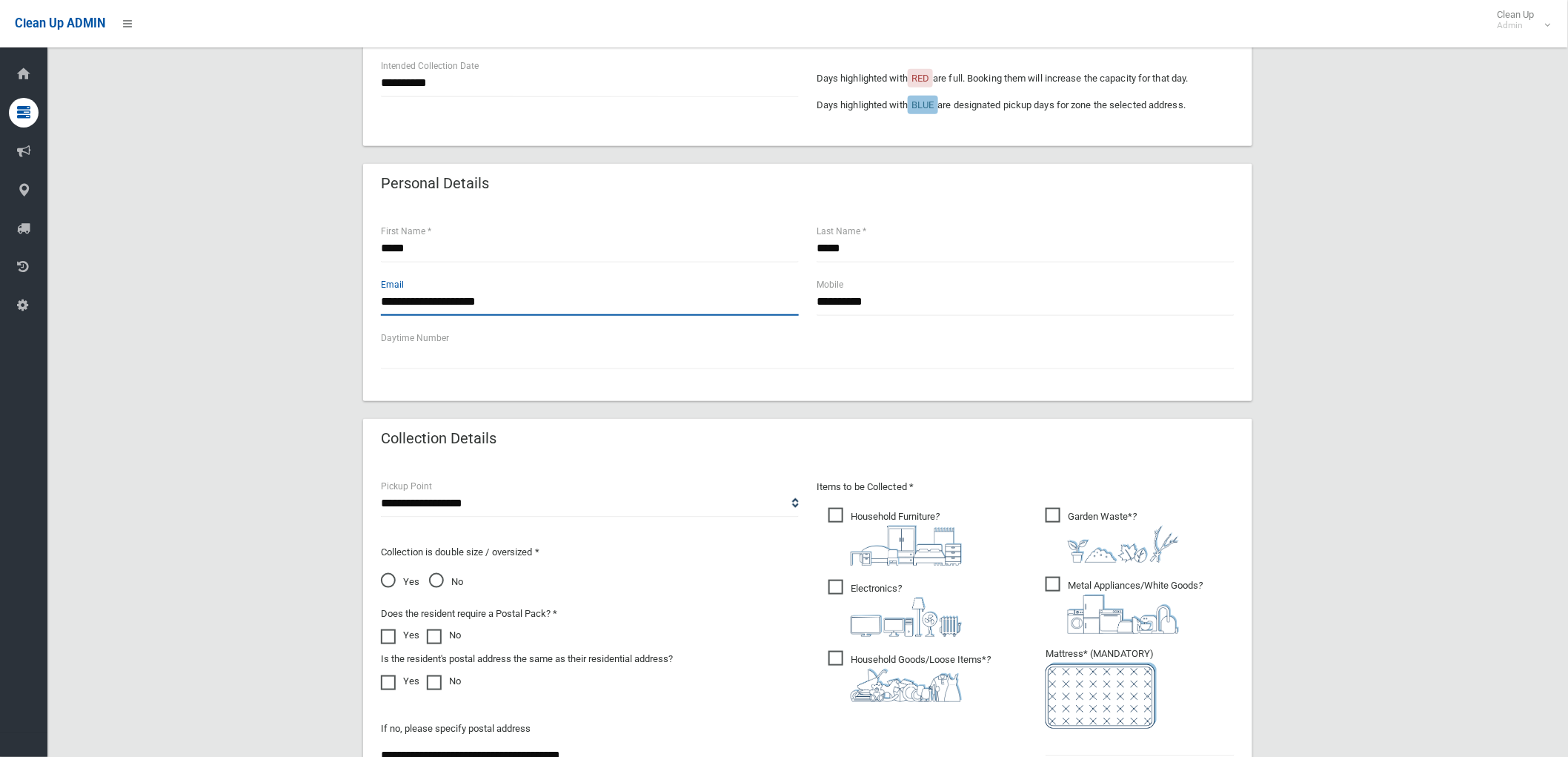
scroll to position [576, 0]
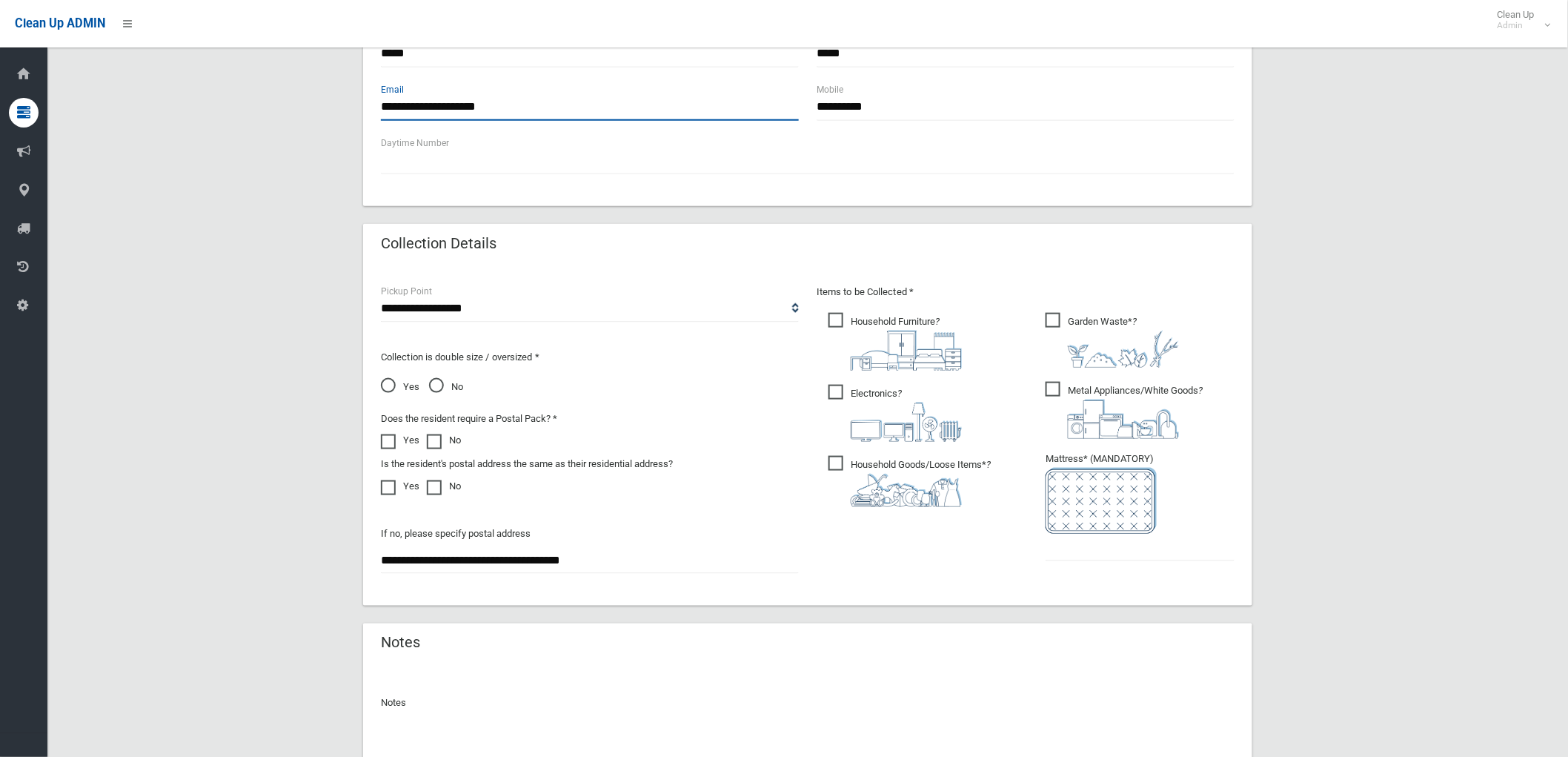
type input "**********"
click at [893, 453] on label "Household Goods/Loose Items* ?" at bounding box center [909, 480] width 162 height 54
click at [1149, 553] on input "text" at bounding box center [1139, 548] width 189 height 27
click at [433, 381] on span "No" at bounding box center [446, 386] width 34 height 18
click at [1120, 573] on div "Items to be Collected * Household Furniture ?" at bounding box center [1025, 432] width 435 height 298
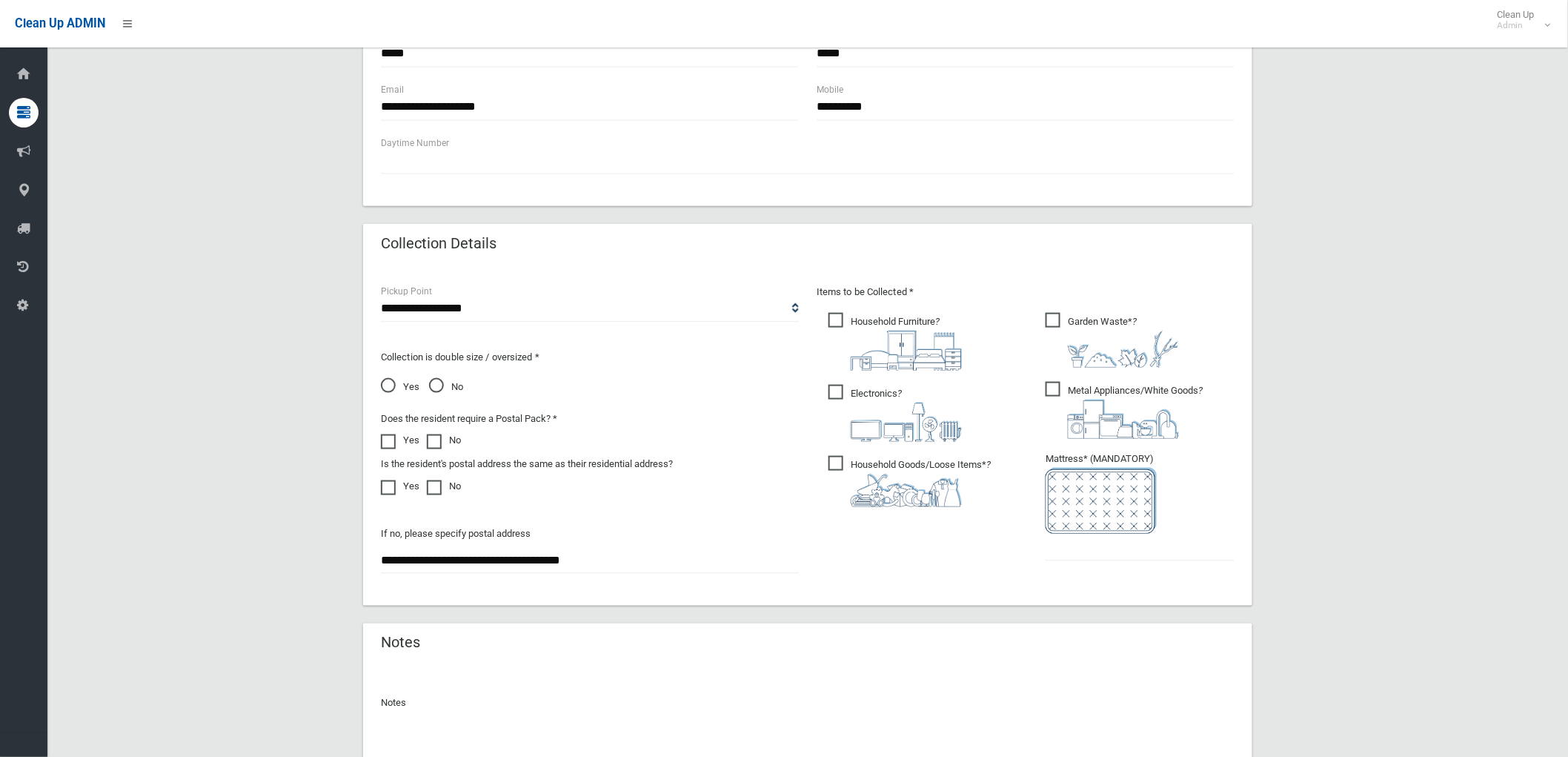
click at [1107, 561] on ul "Garden Waste* ?" at bounding box center [1134, 441] width 201 height 263
click at [1105, 543] on input "text" at bounding box center [1139, 548] width 189 height 27
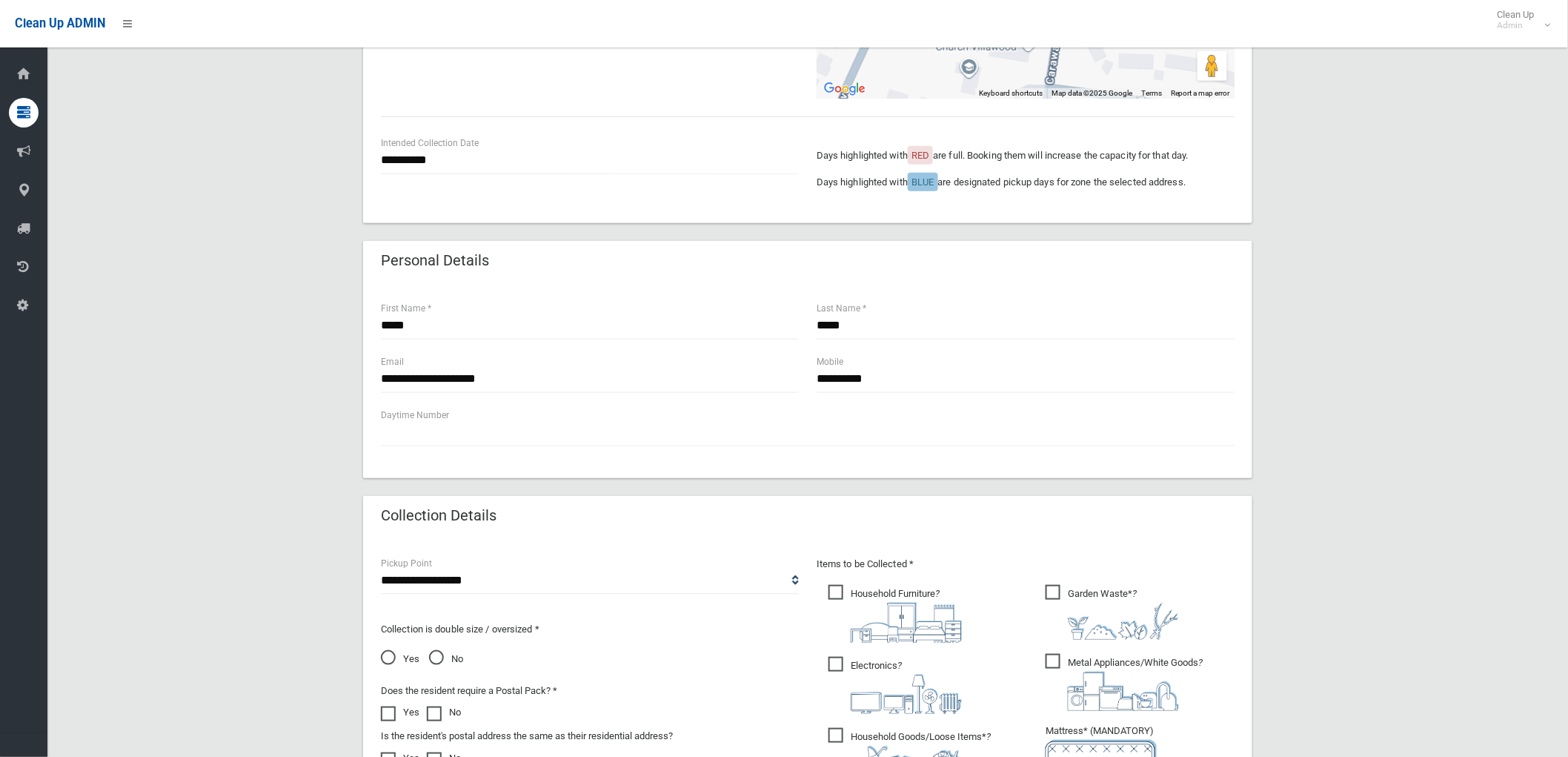
scroll to position [247, 0]
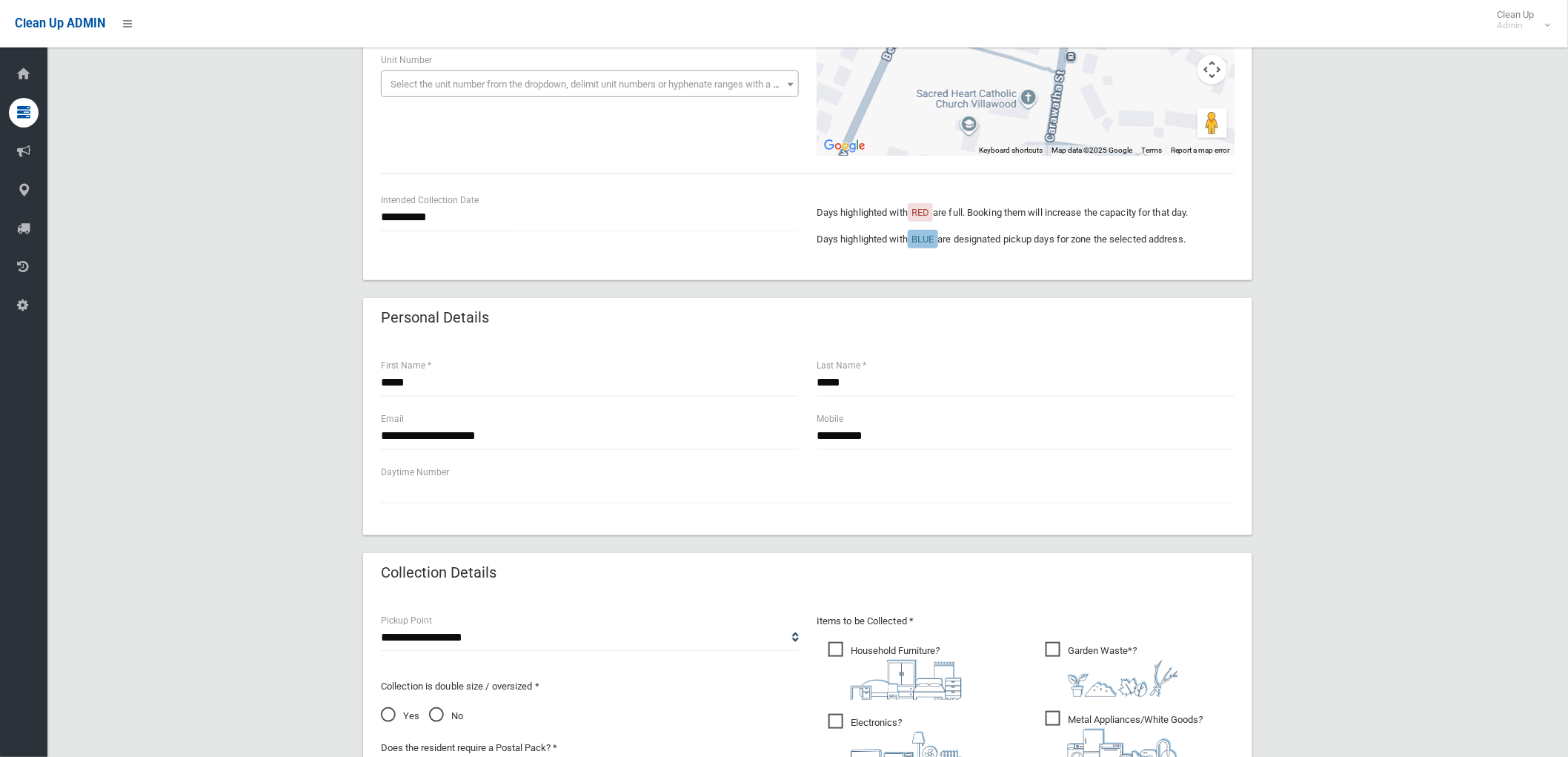
type input "*"
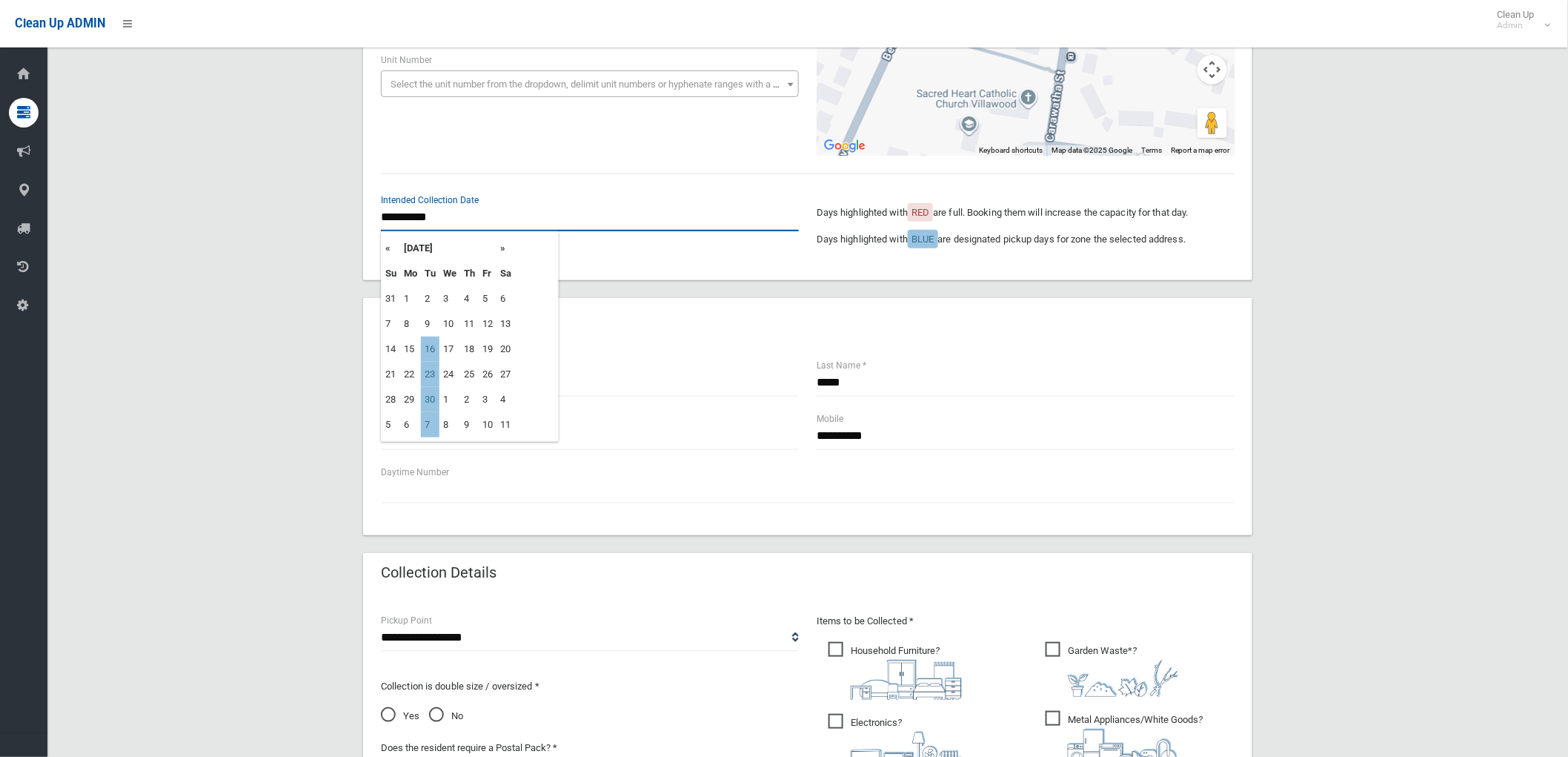
click at [420, 216] on input "**********" at bounding box center [589, 218] width 418 height 27
click at [504, 249] on th "»" at bounding box center [505, 248] width 18 height 25
click at [432, 364] on td "21" at bounding box center [430, 374] width 18 height 25
type input "**********"
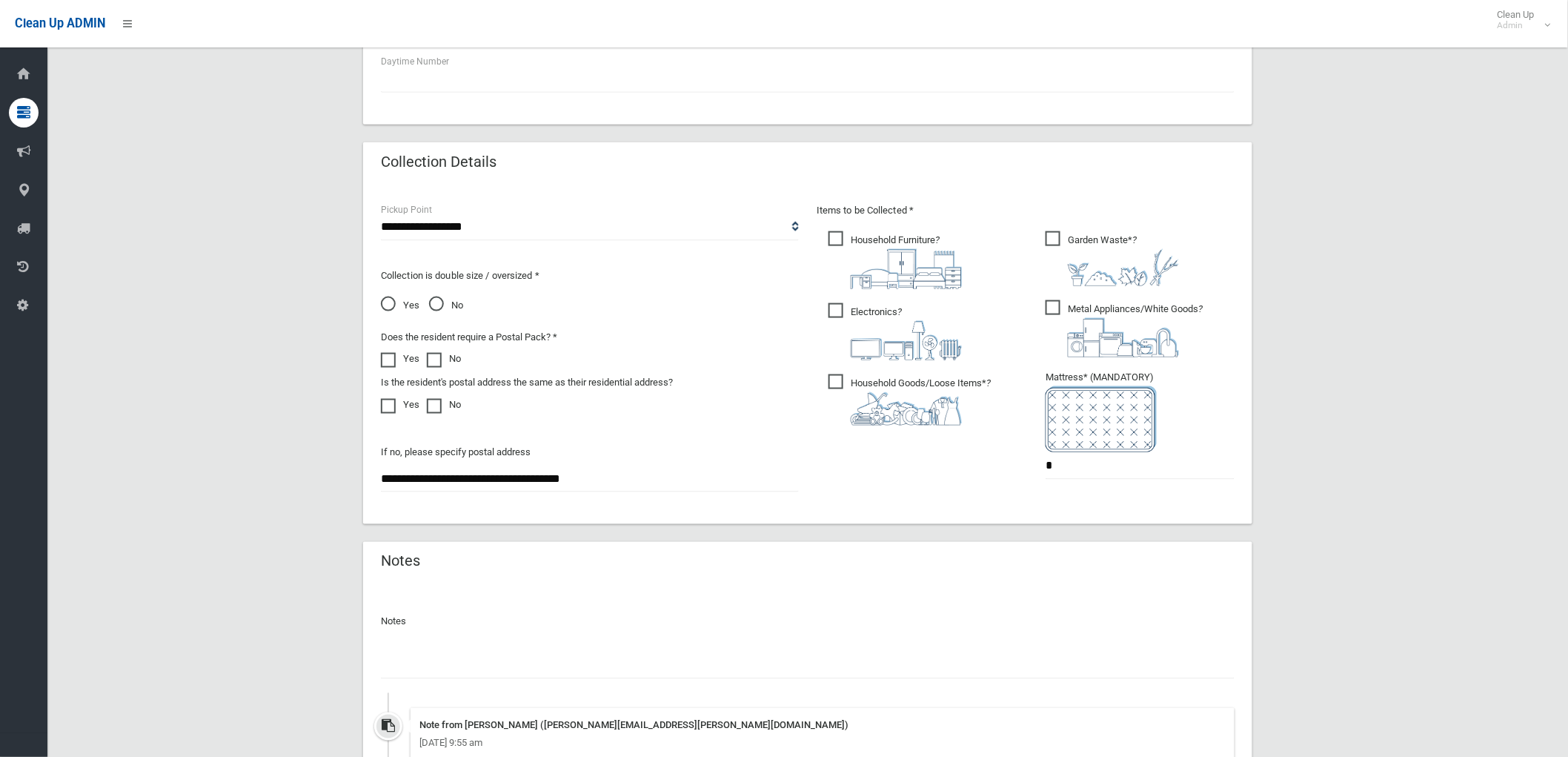
scroll to position [658, 0]
click at [710, 648] on div at bounding box center [807, 659] width 853 height 40
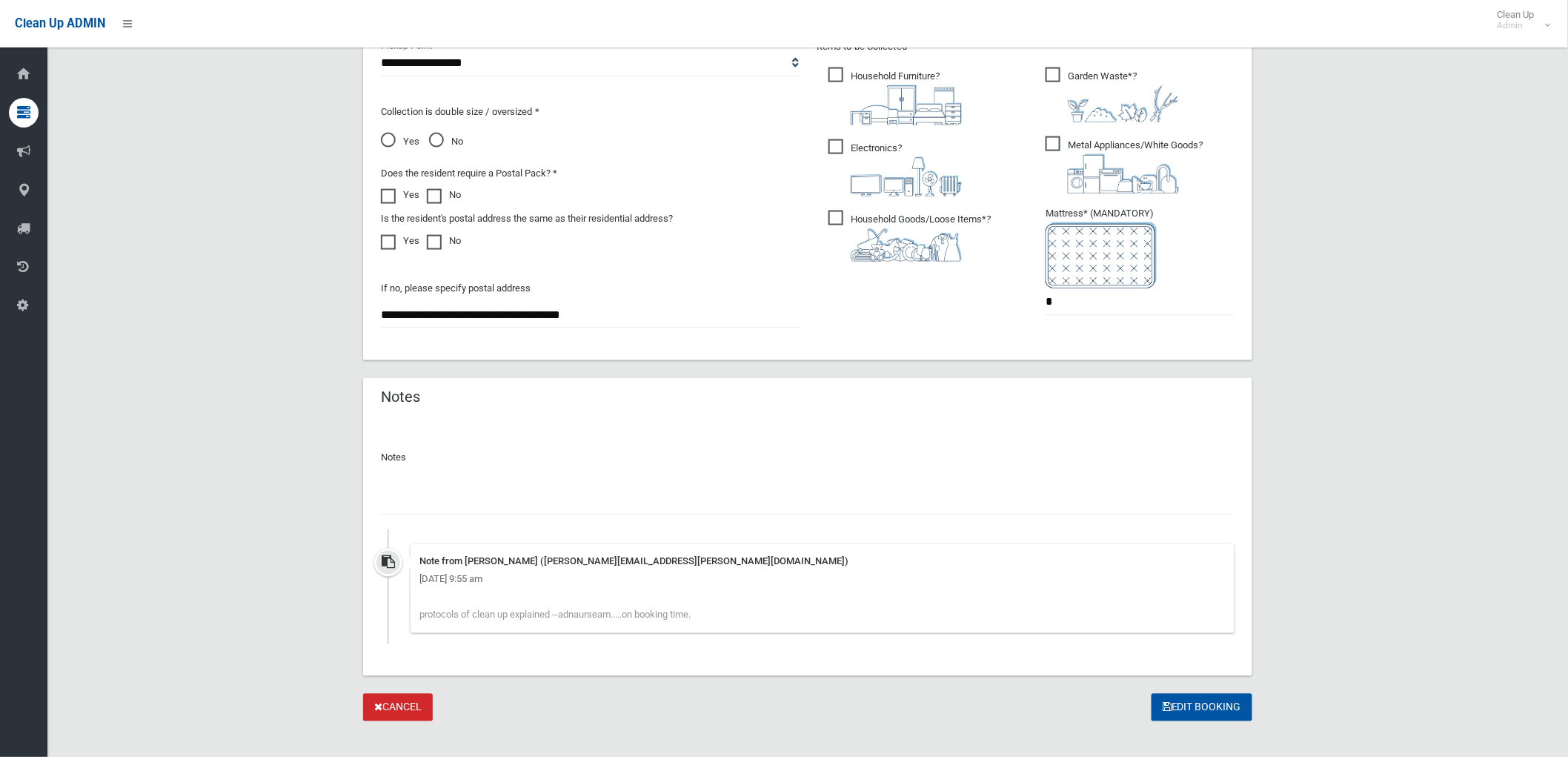
scroll to position [823, 0]
click at [703, 617] on div "Note from brendan cahill (Brendan.Cahill@cbcity.nsw.gov.au) Tuesday 2nd Septemb…" at bounding box center [822, 586] width 824 height 89
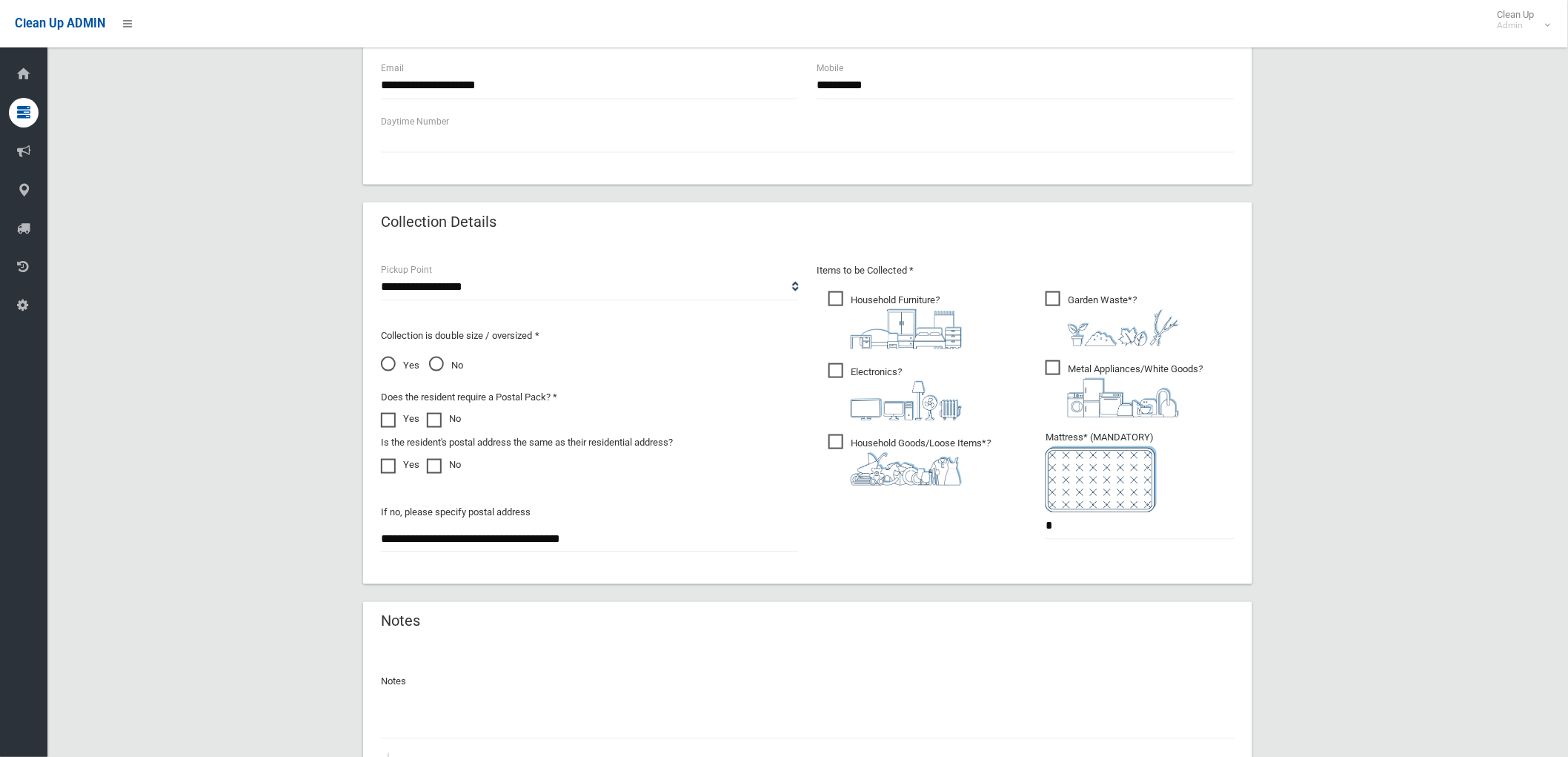
scroll to position [411, 0]
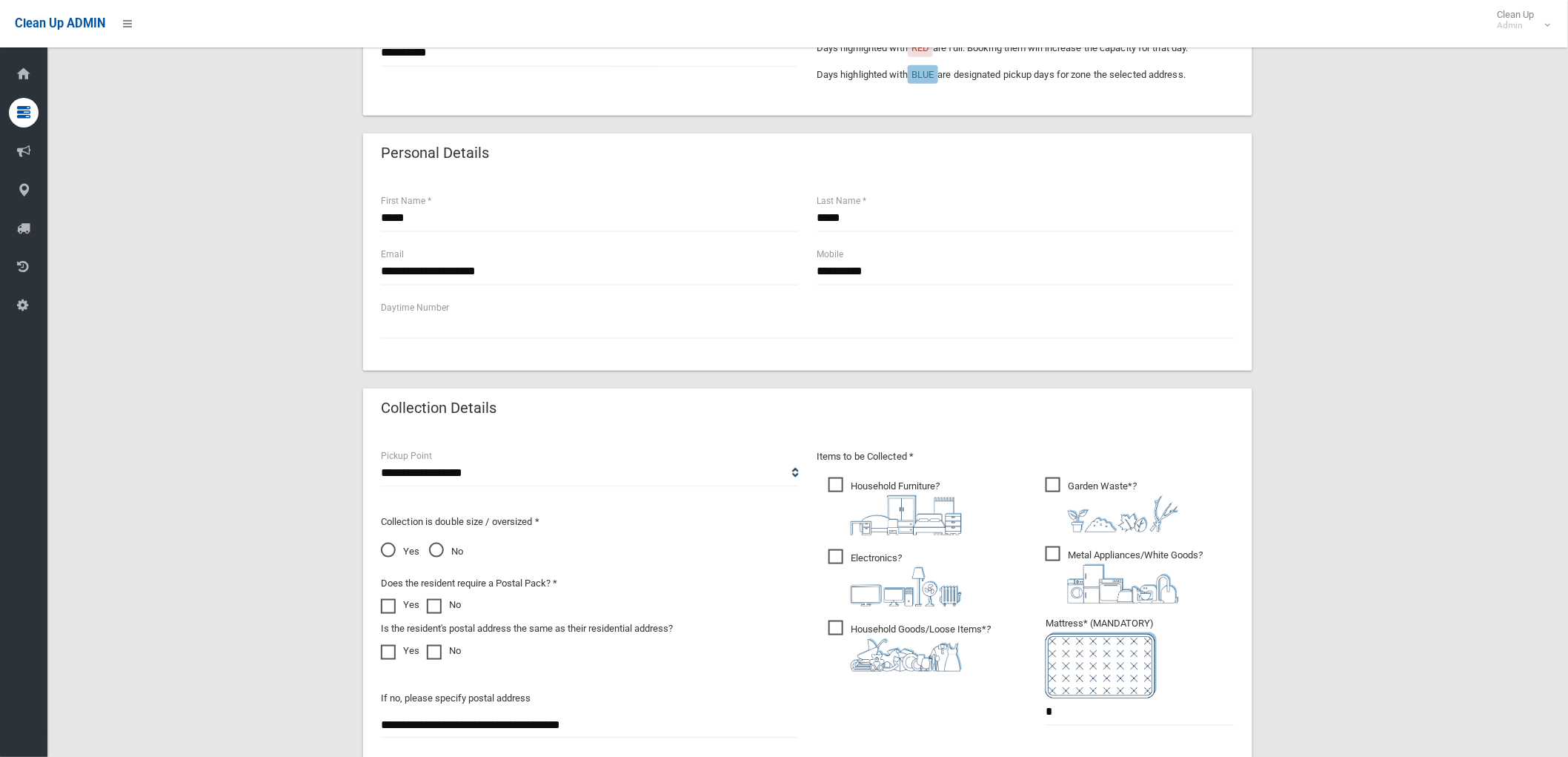
drag, startPoint x: 381, startPoint y: 523, endPoint x: 621, endPoint y: 526, distance: 240.0
click at [621, 526] on p "Collection is double size / oversized *" at bounding box center [589, 522] width 418 height 18
click at [605, 526] on p "Collection is double size / oversized *" at bounding box center [589, 522] width 418 height 18
click at [571, 522] on p "Collection is double size / oversized *" at bounding box center [589, 522] width 418 height 18
click at [390, 543] on span "Yes" at bounding box center [400, 551] width 39 height 18
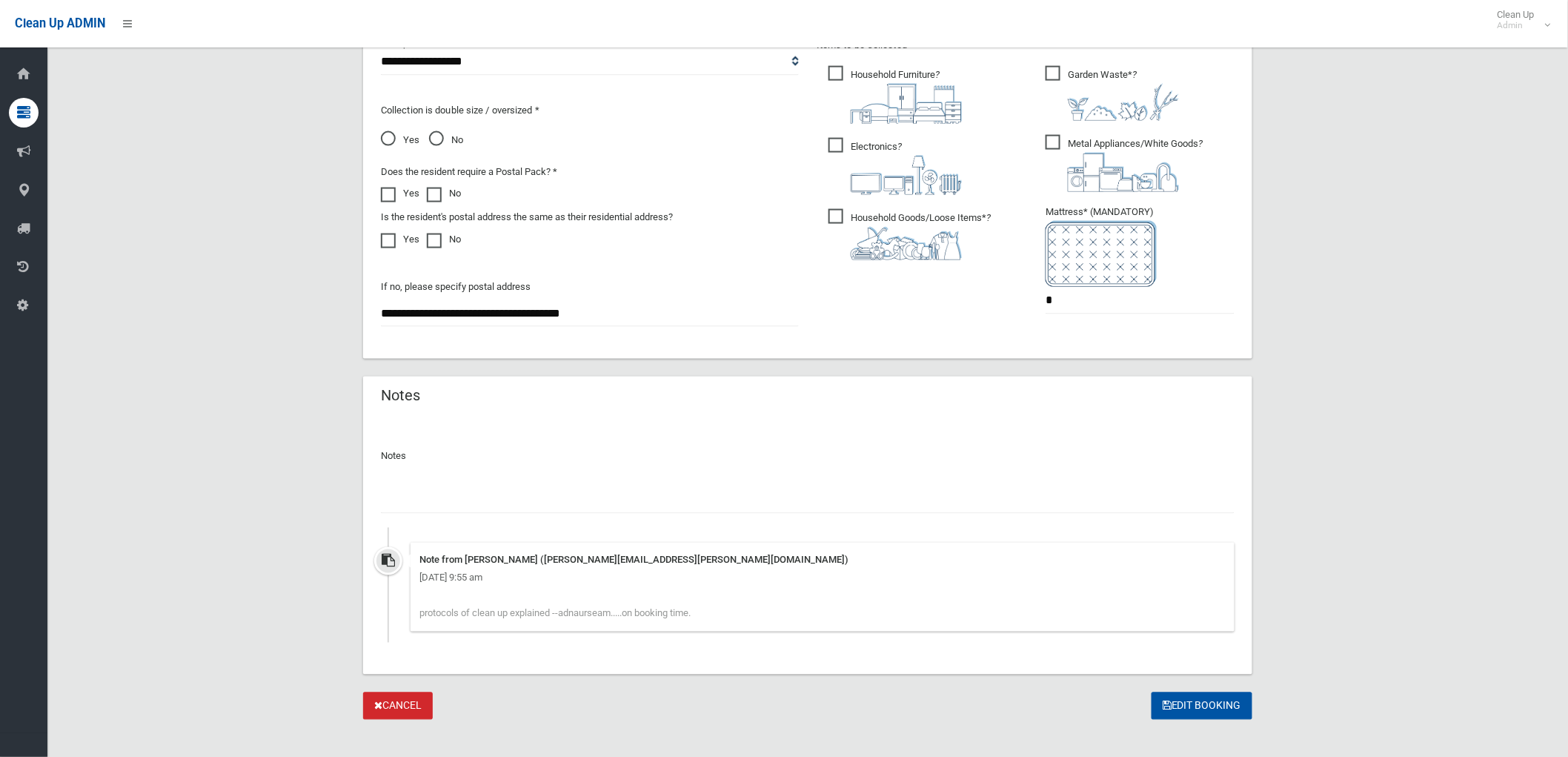
scroll to position [823, 0]
click at [661, 492] on input "text" at bounding box center [807, 500] width 853 height 27
type input "**********"
click at [1222, 698] on button "Edit Booking" at bounding box center [1202, 705] width 100 height 27
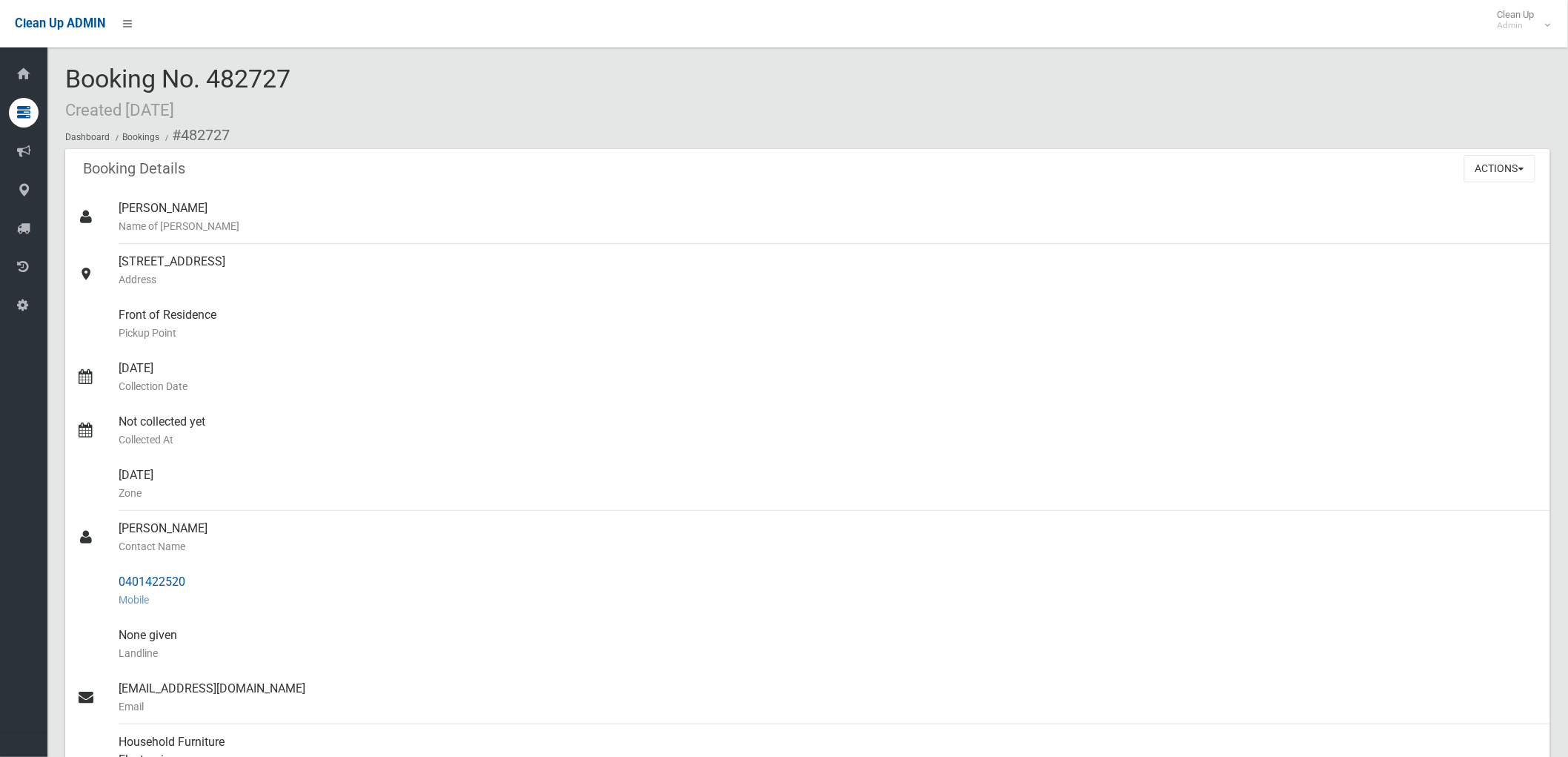
drag, startPoint x: 183, startPoint y: 579, endPoint x: 106, endPoint y: 573, distance: 77.2
click at [106, 573] on link "0401422520 Mobile" at bounding box center [808, 591] width 1485 height 53
click at [239, 605] on small "Mobile" at bounding box center [828, 599] width 1420 height 18
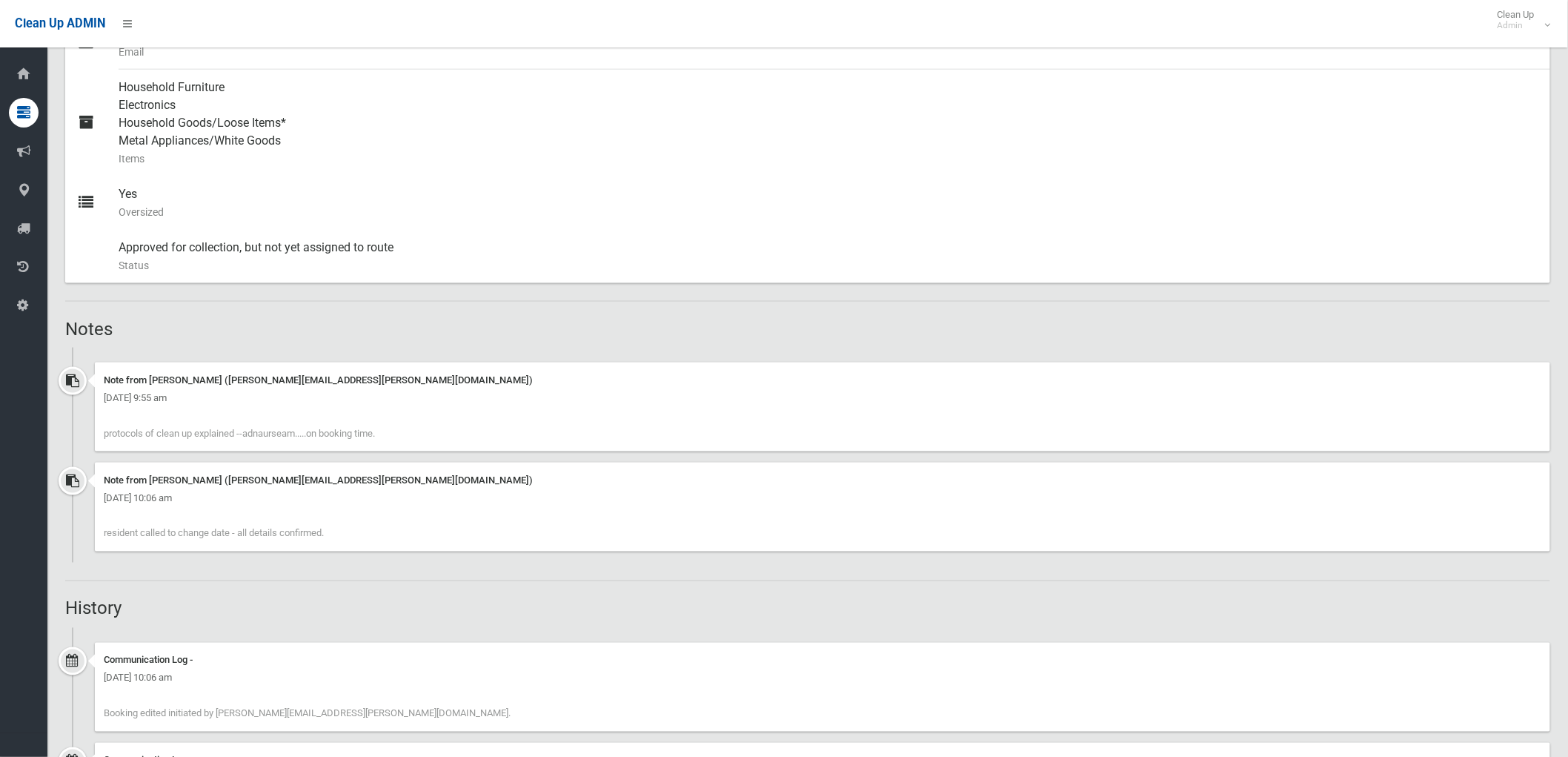
scroll to position [658, 0]
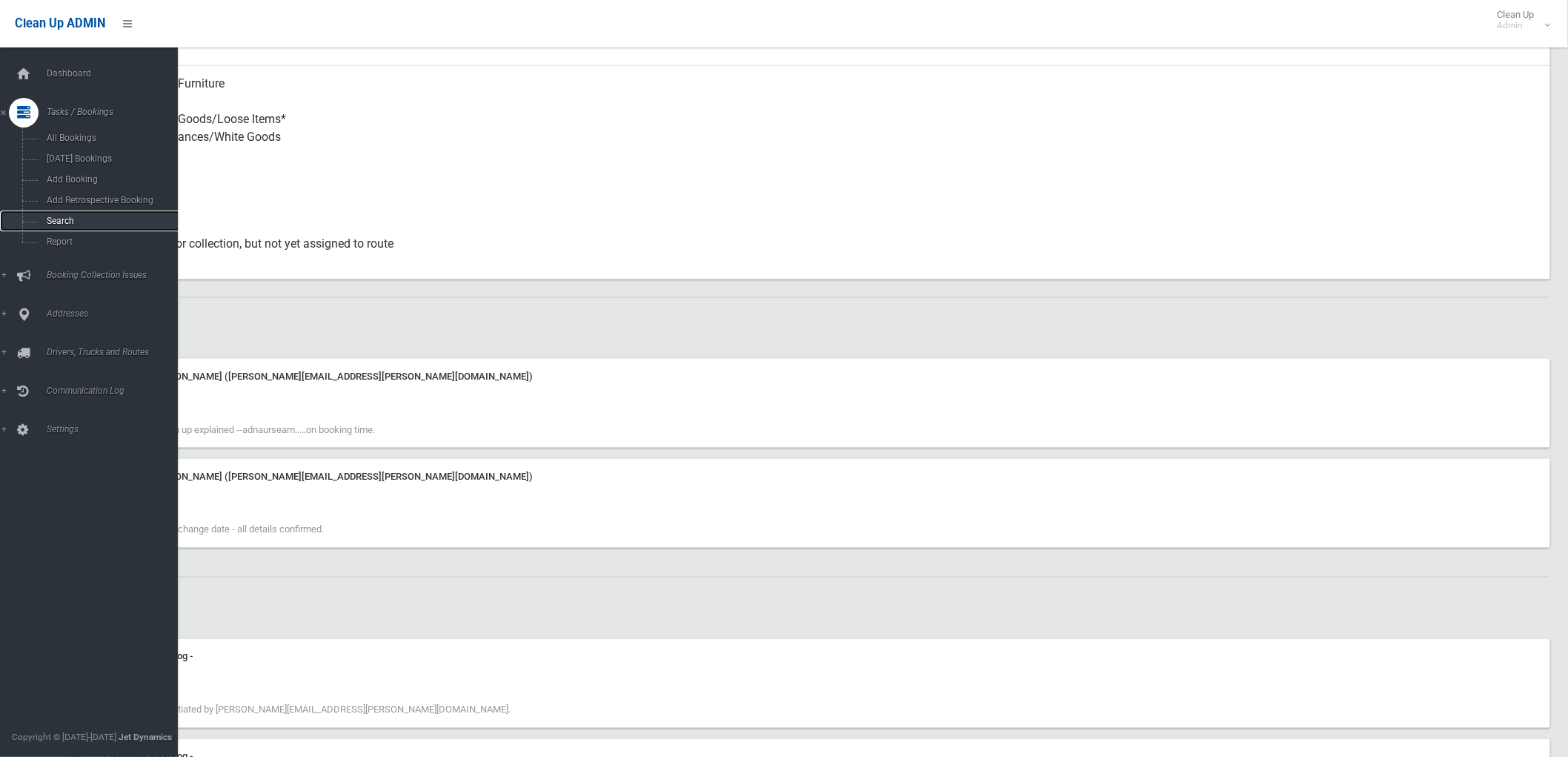
click at [49, 221] on span "Search" at bounding box center [110, 221] width 135 height 11
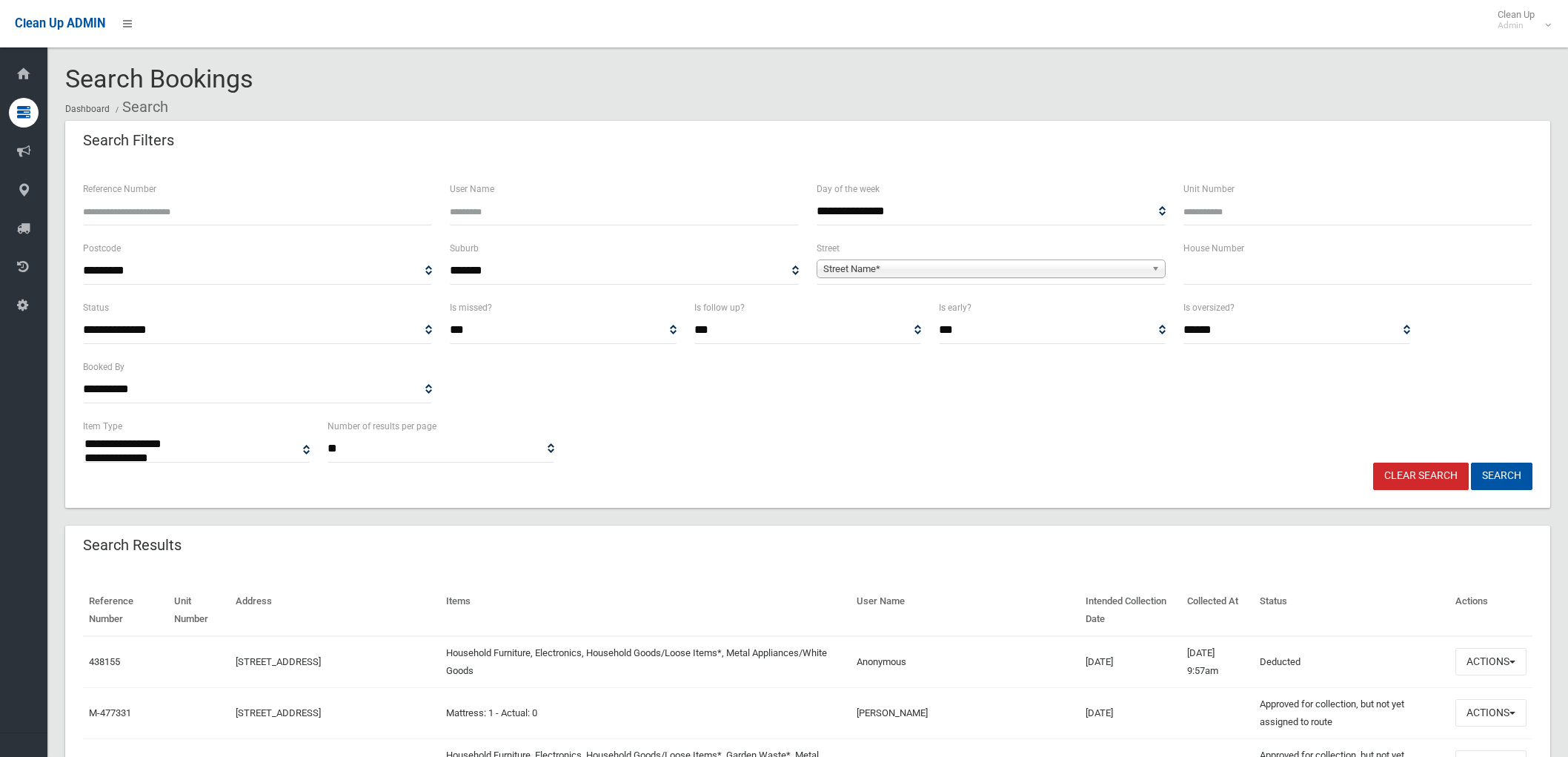
select select
click at [1208, 275] on input "text" at bounding box center [1358, 271] width 349 height 27
type input "**"
click at [1136, 249] on div "**********" at bounding box center [991, 261] width 349 height 45
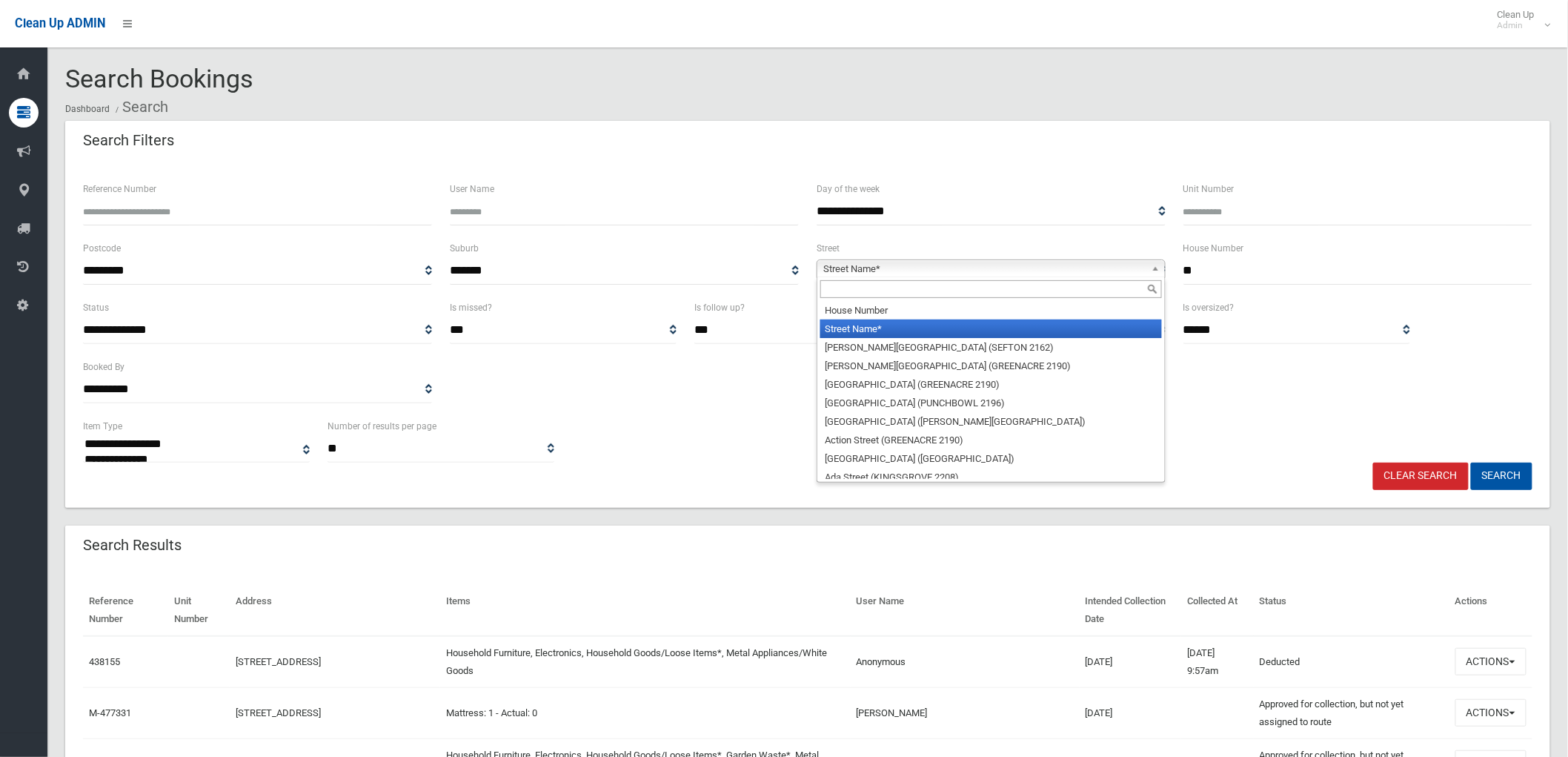
click at [1102, 265] on span "Street Name*" at bounding box center [983, 269] width 322 height 18
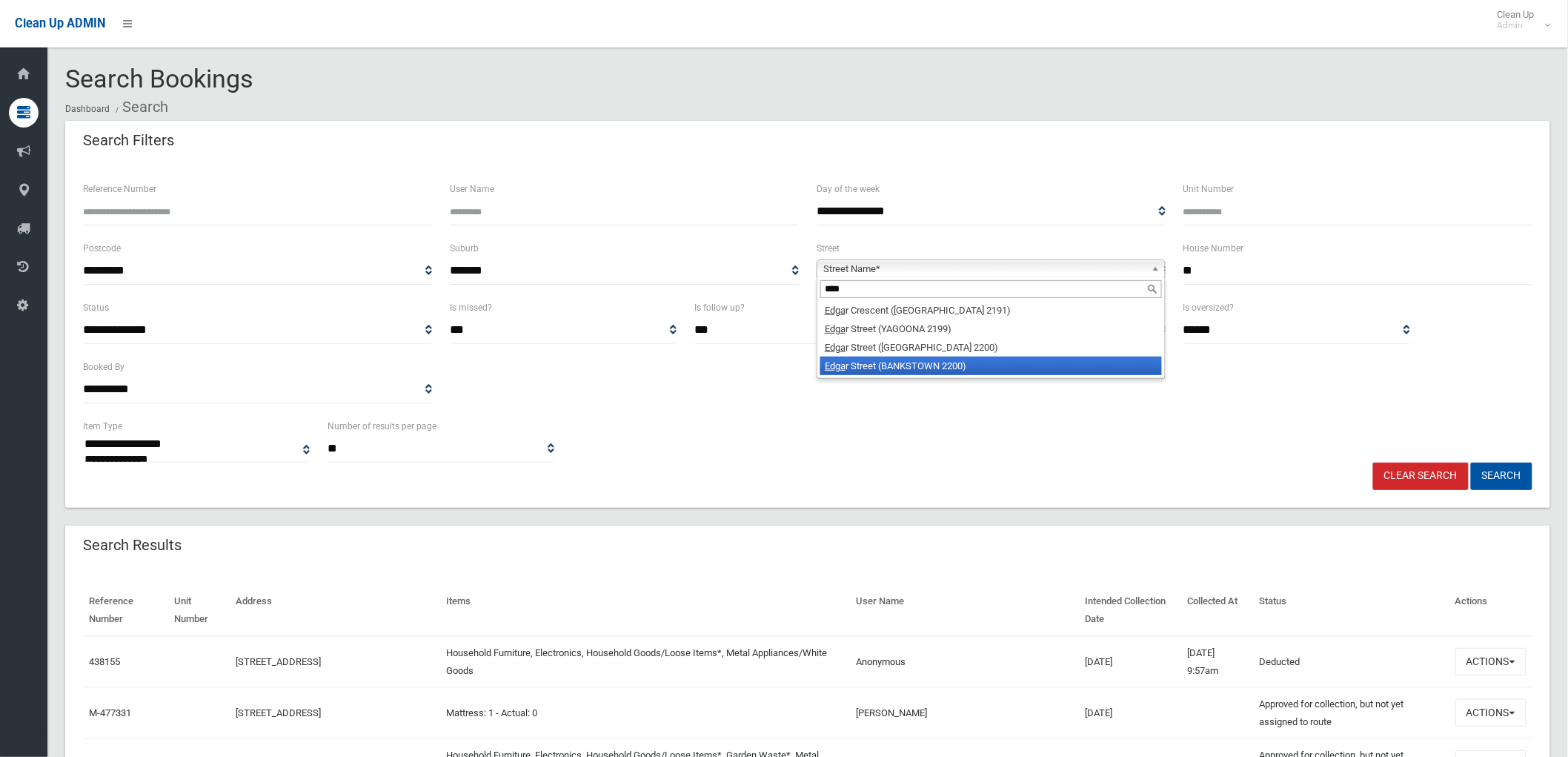
type input "****"
click at [953, 359] on li "Edga r Street (BANKSTOWN 2200)" at bounding box center [991, 366] width 342 height 18
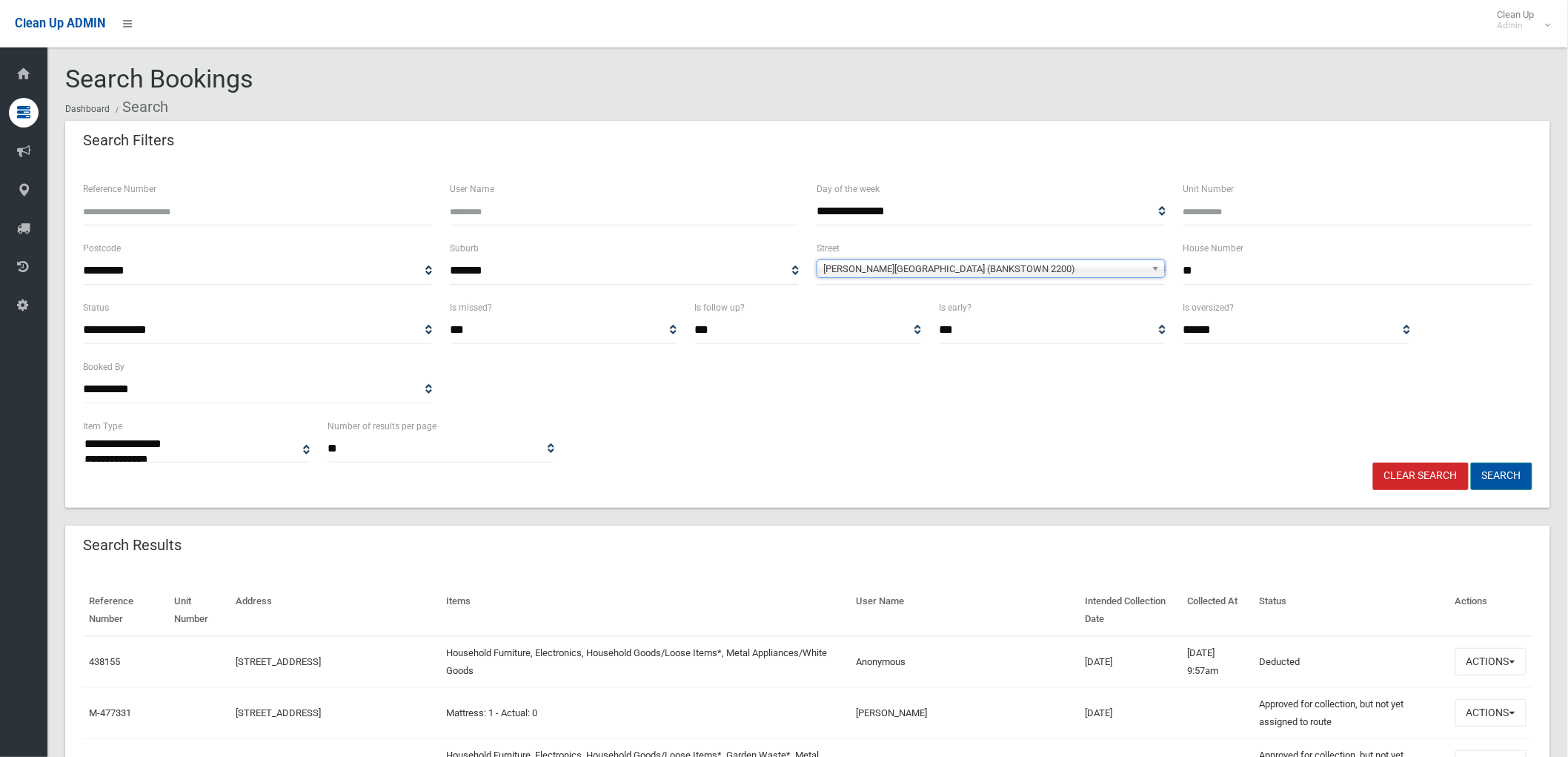
click at [1496, 478] on button "Search" at bounding box center [1501, 476] width 62 height 27
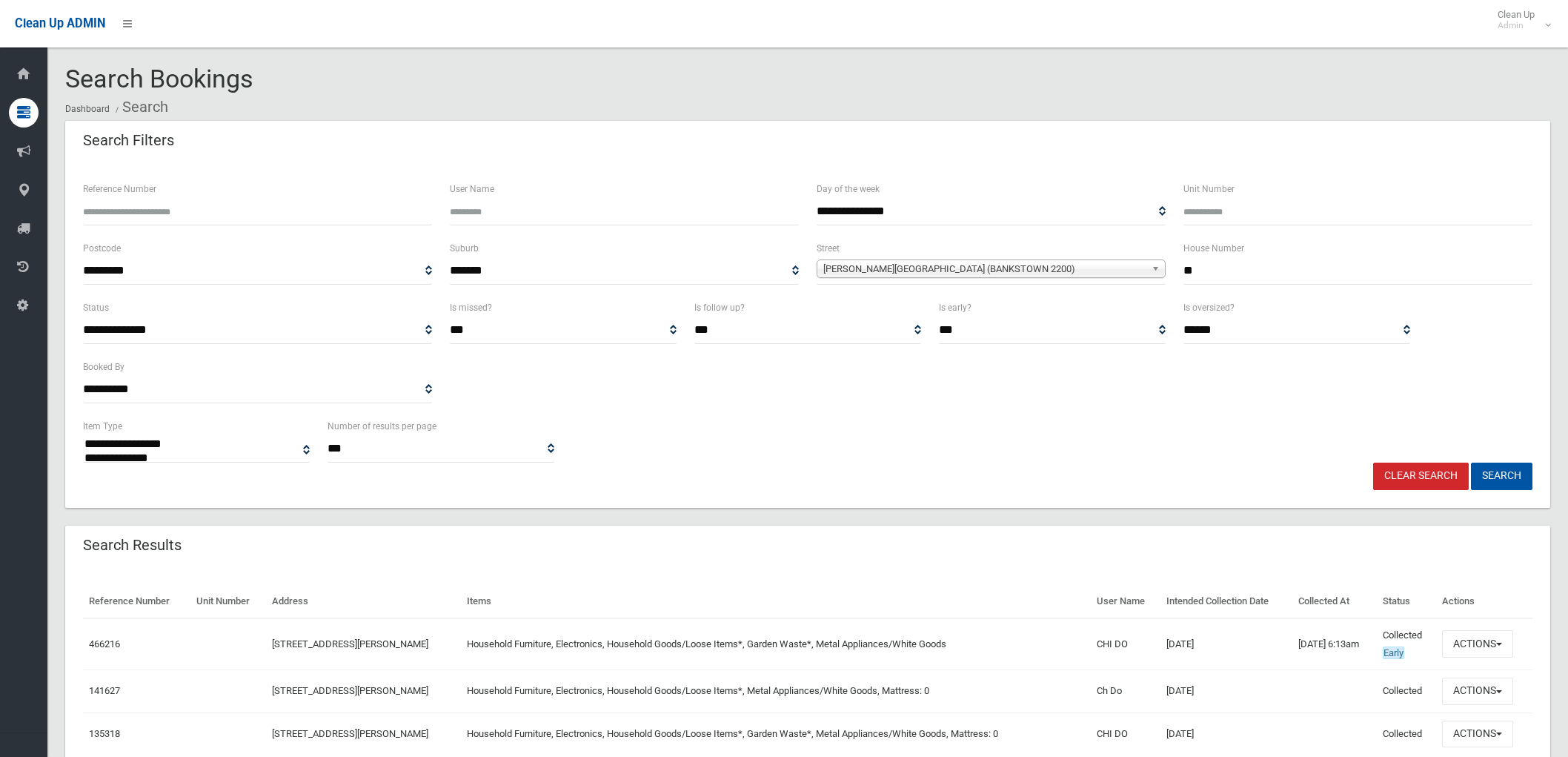
select select
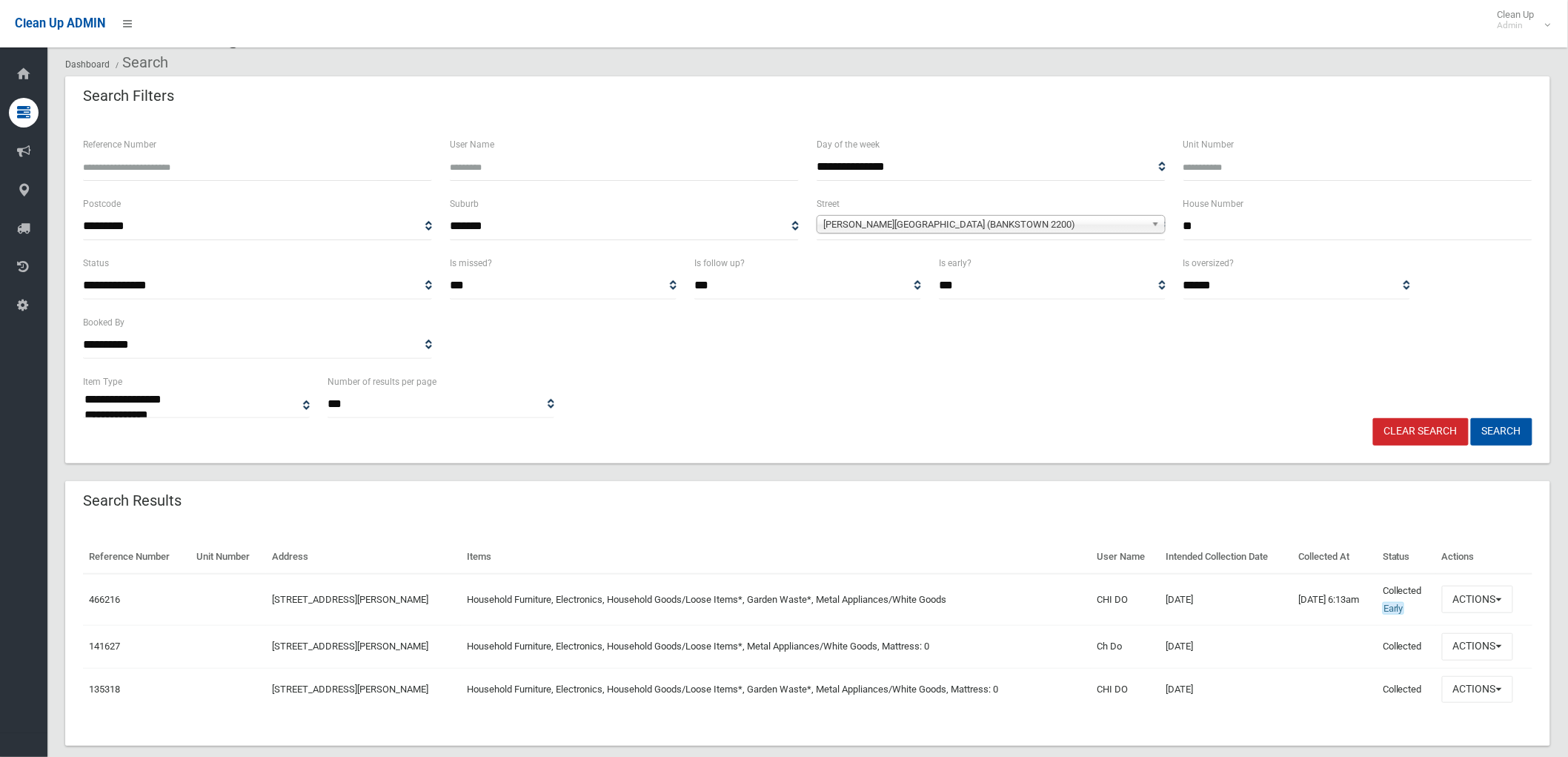
scroll to position [69, 0]
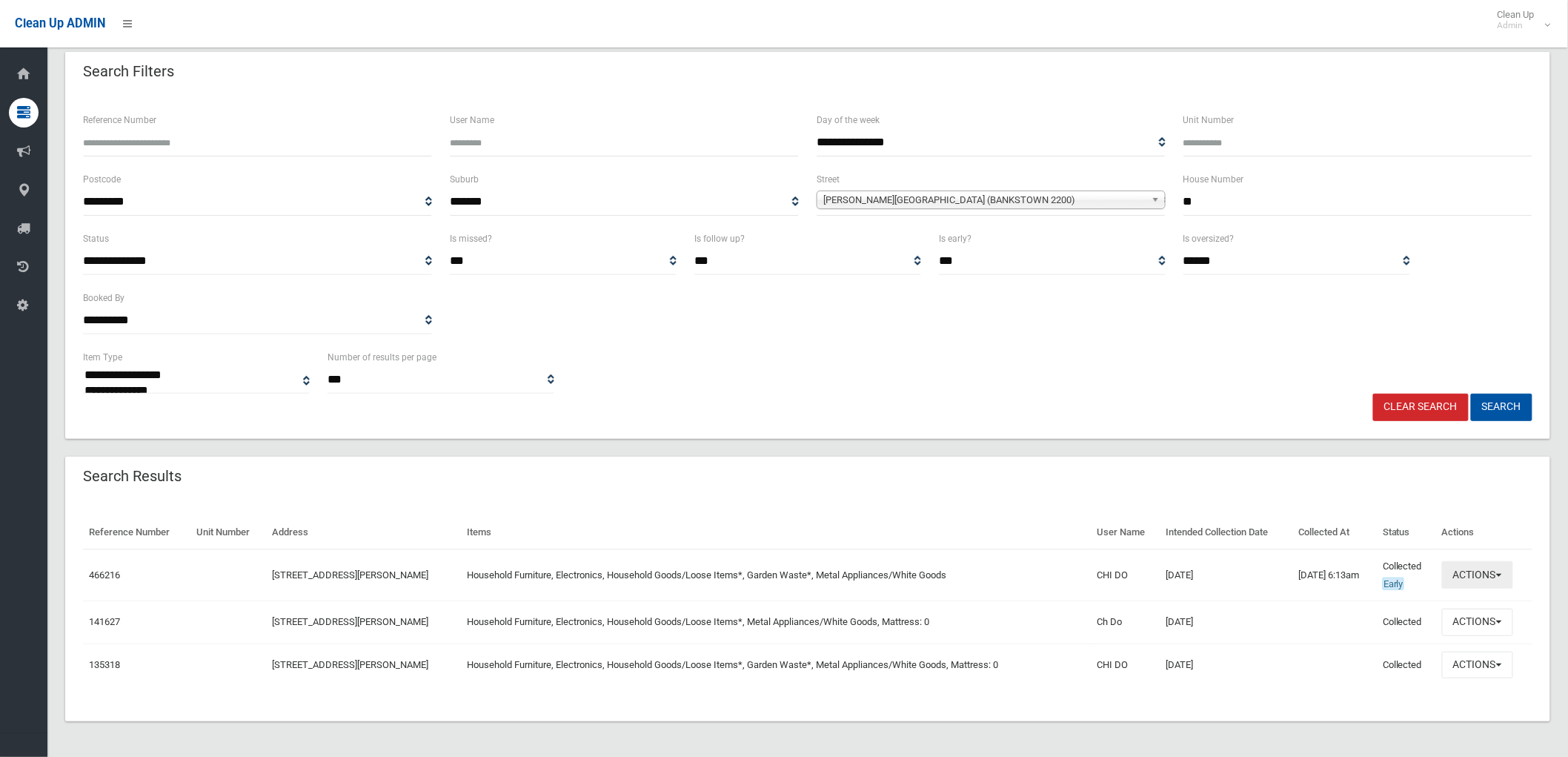
click at [1494, 573] on button "Actions" at bounding box center [1477, 575] width 71 height 27
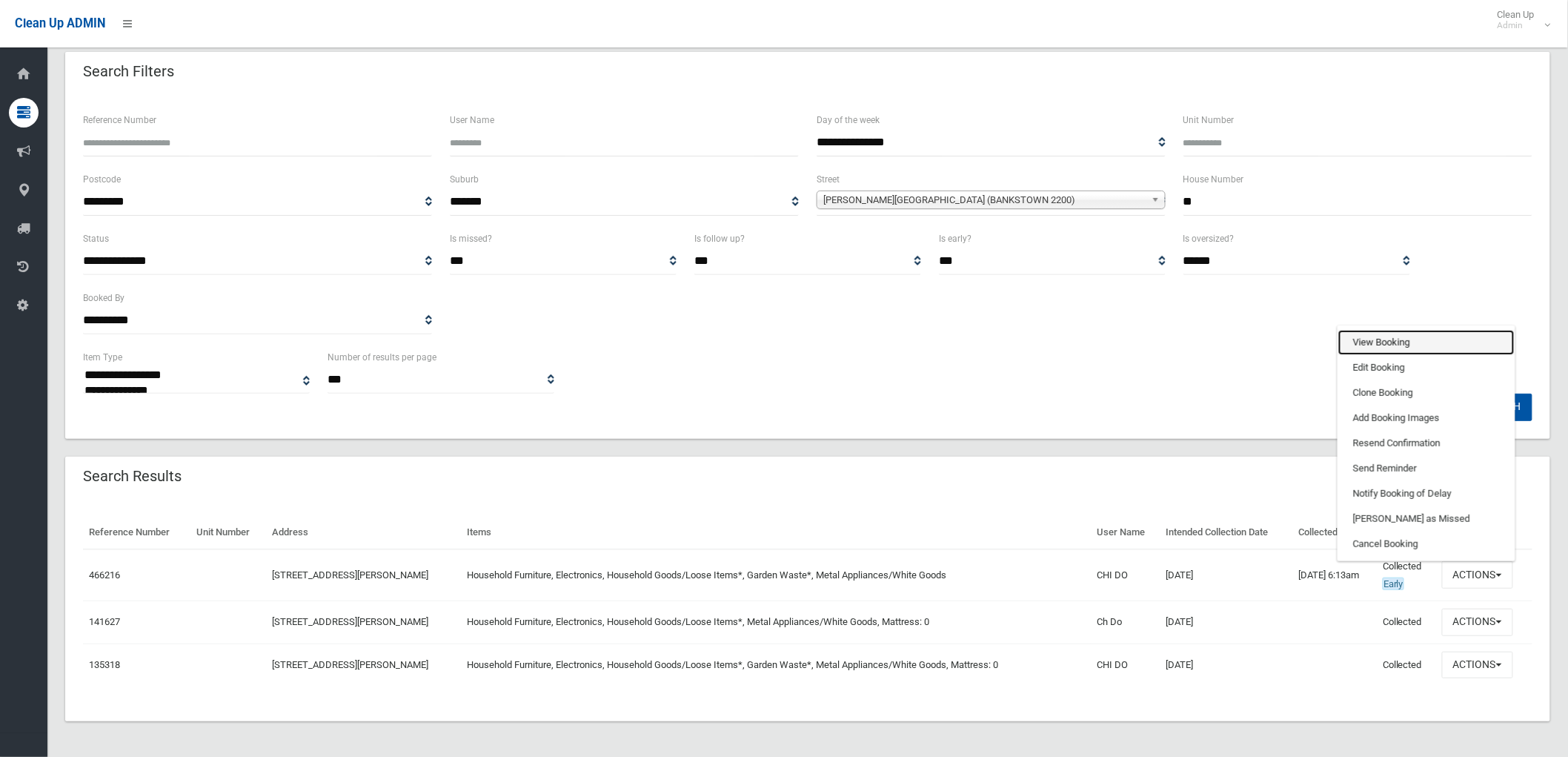
click at [1420, 344] on link "View Booking" at bounding box center [1426, 342] width 177 height 25
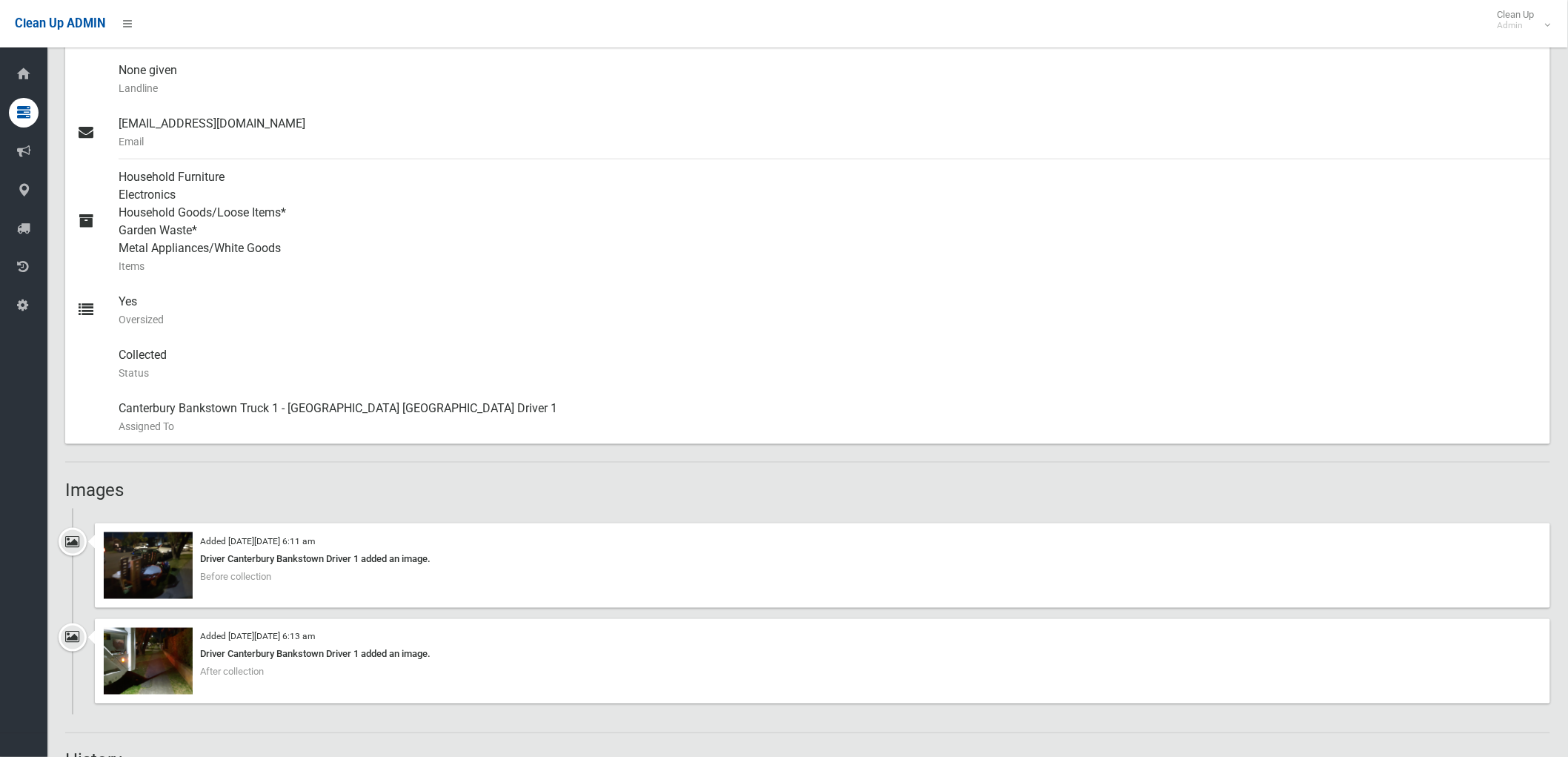
scroll to position [576, 0]
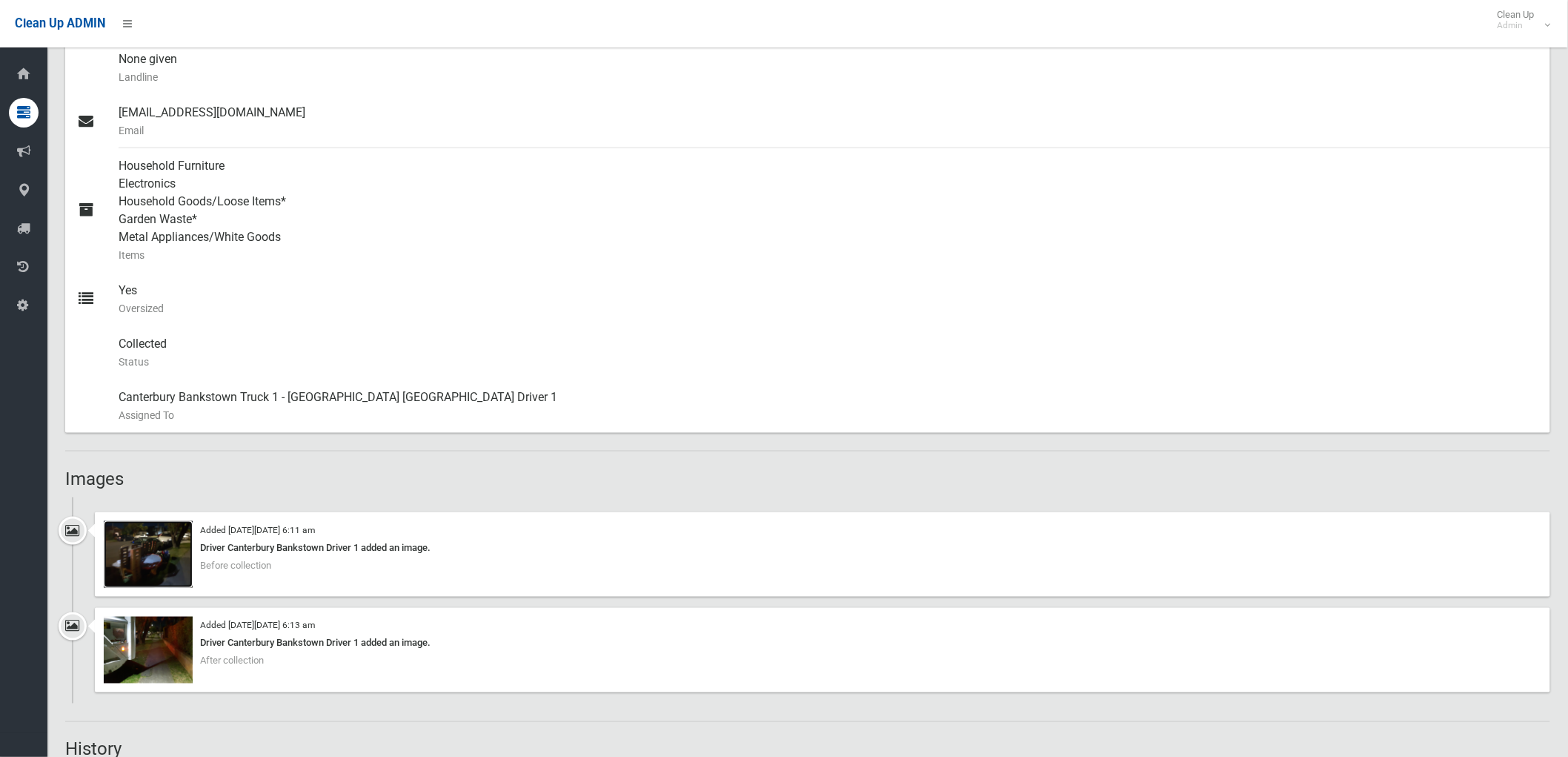
click at [164, 566] on img at bounding box center [148, 554] width 89 height 67
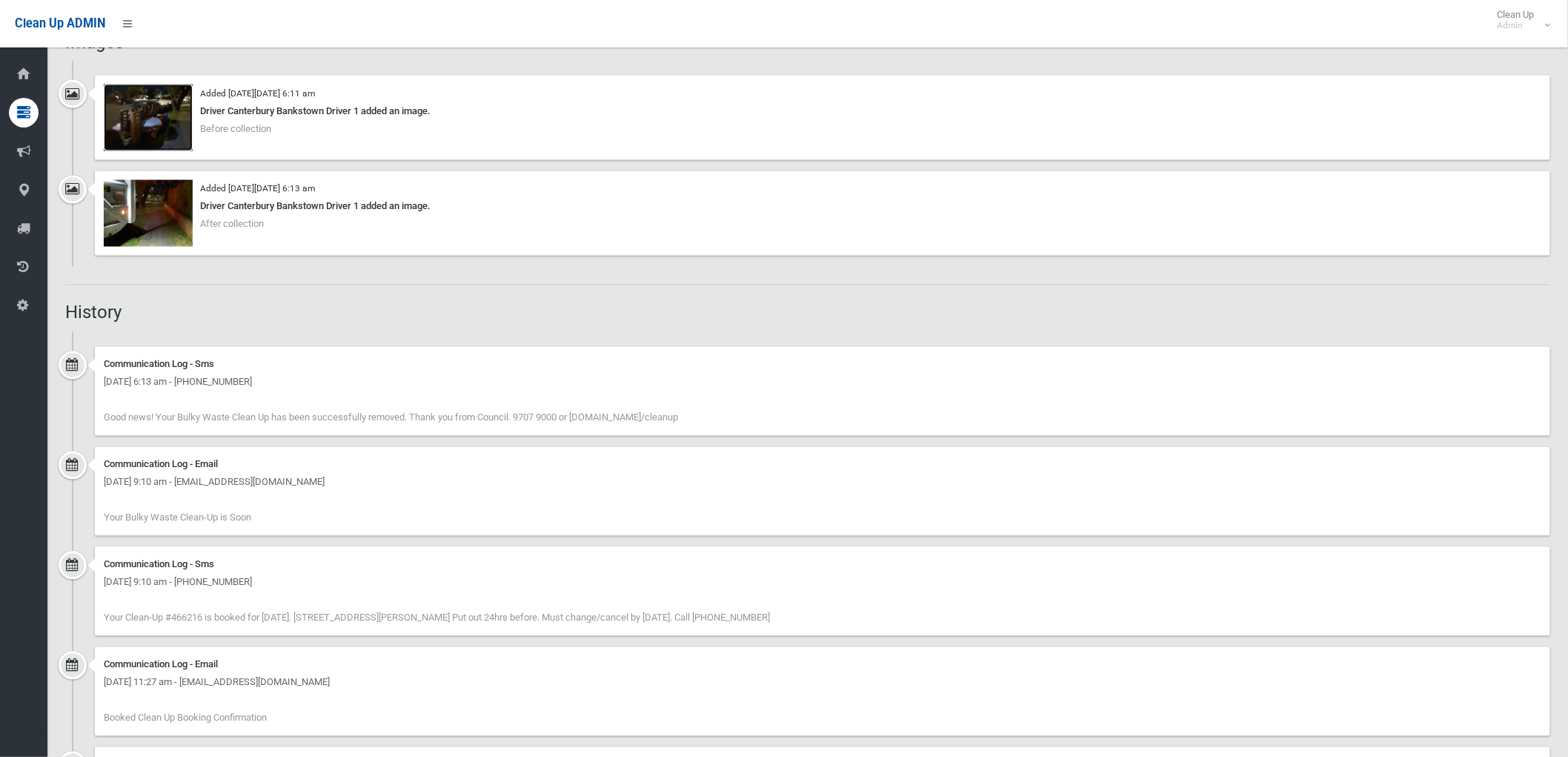
scroll to position [1229, 0]
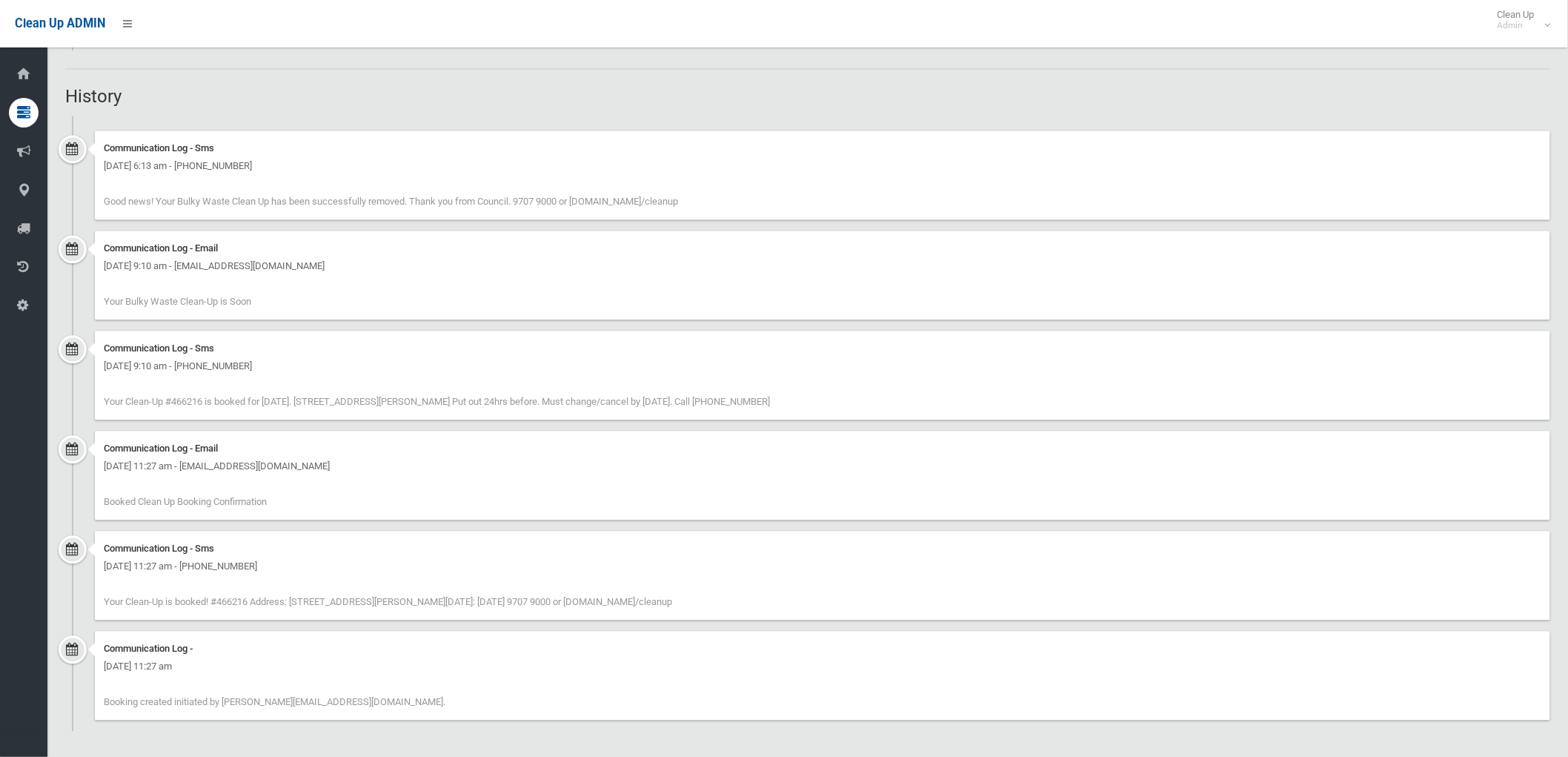
drag, startPoint x: 390, startPoint y: 695, endPoint x: 61, endPoint y: 673, distance: 329.7
click at [385, 689] on div "Communication Log - Monday 2nd June 2025 - 11:27 am Booking created initiated b…" at bounding box center [823, 675] width 1455 height 89
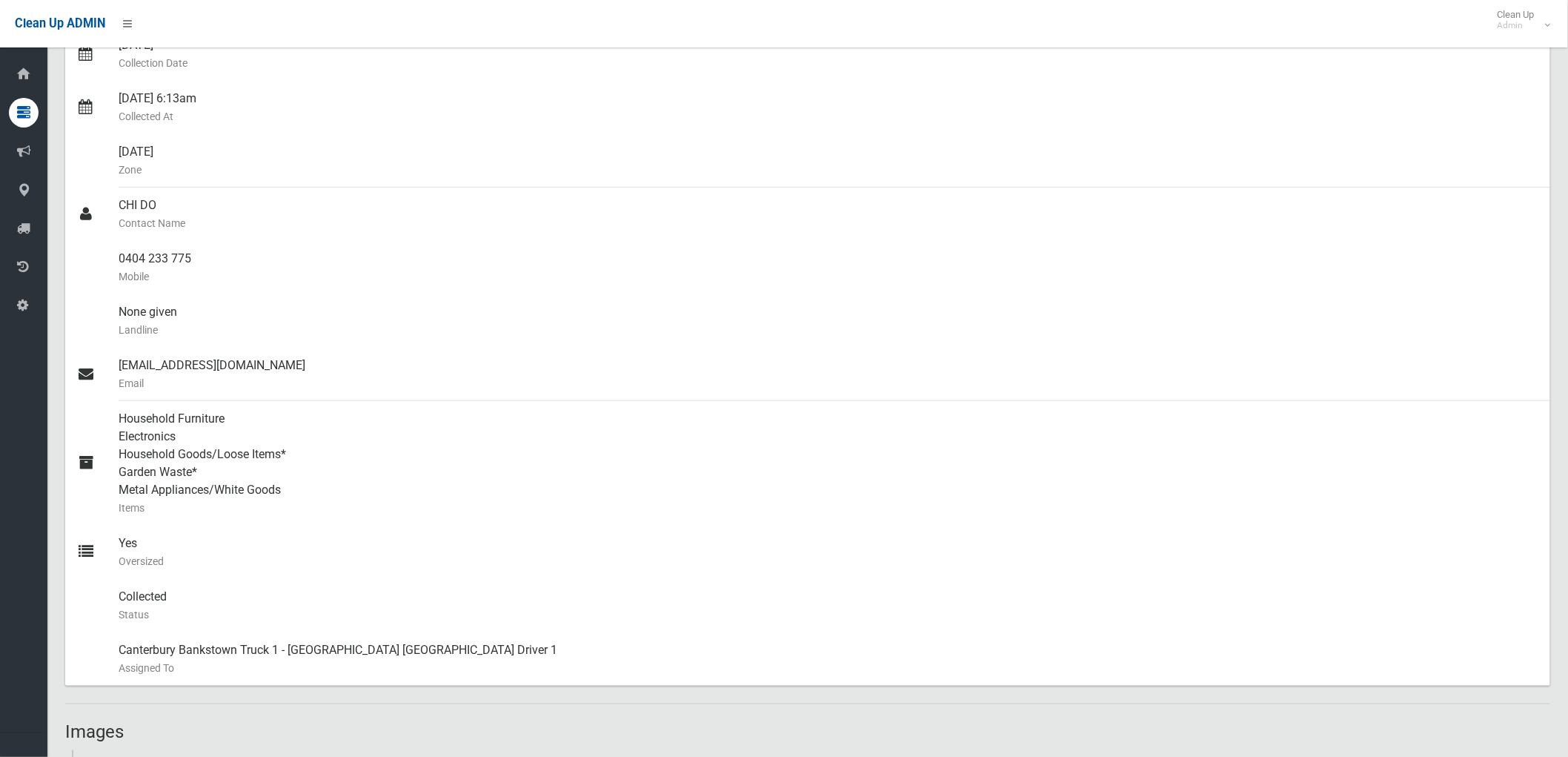
scroll to position [0, 0]
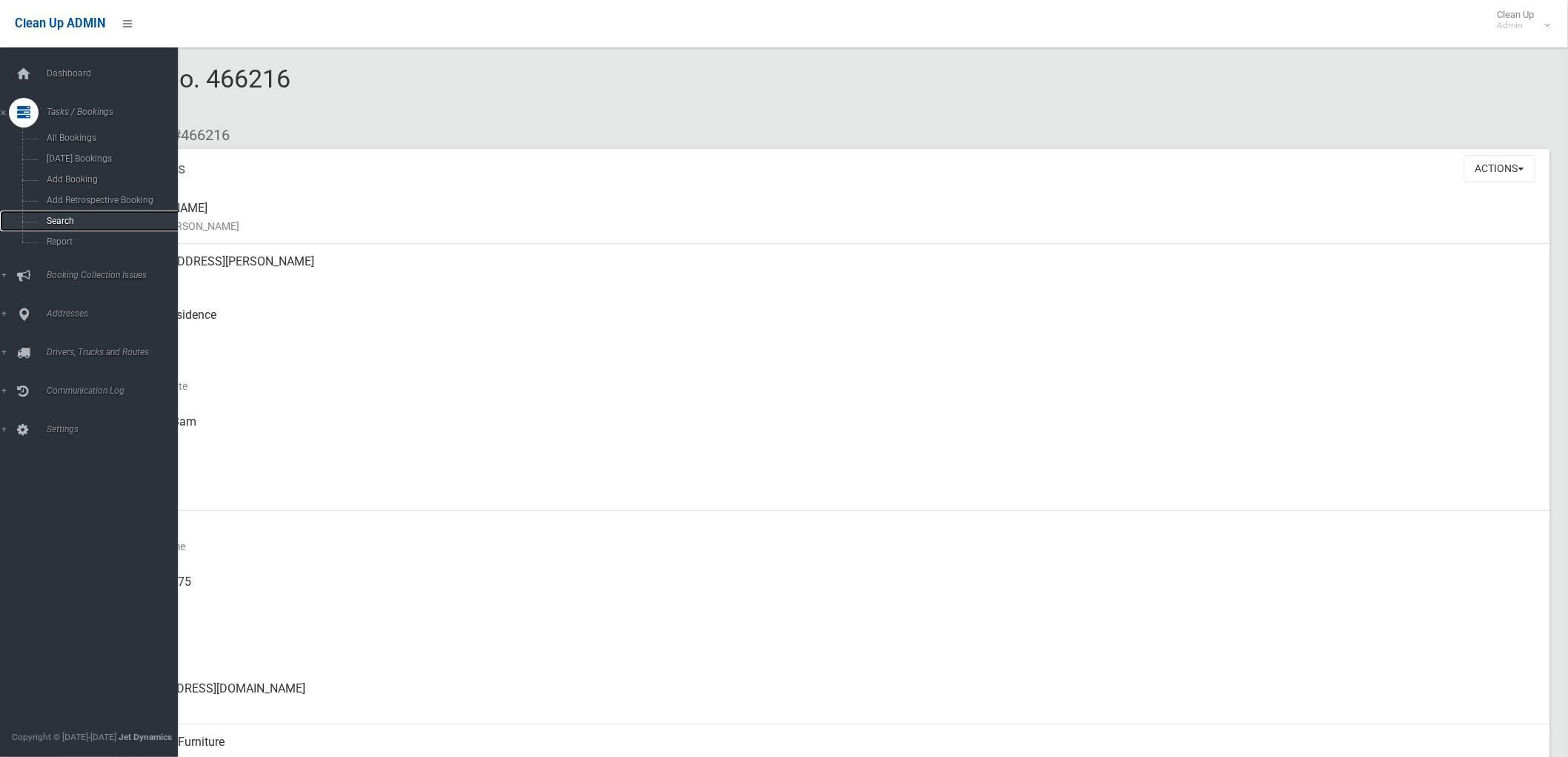
click at [43, 216] on link "Search" at bounding box center [95, 220] width 190 height 21
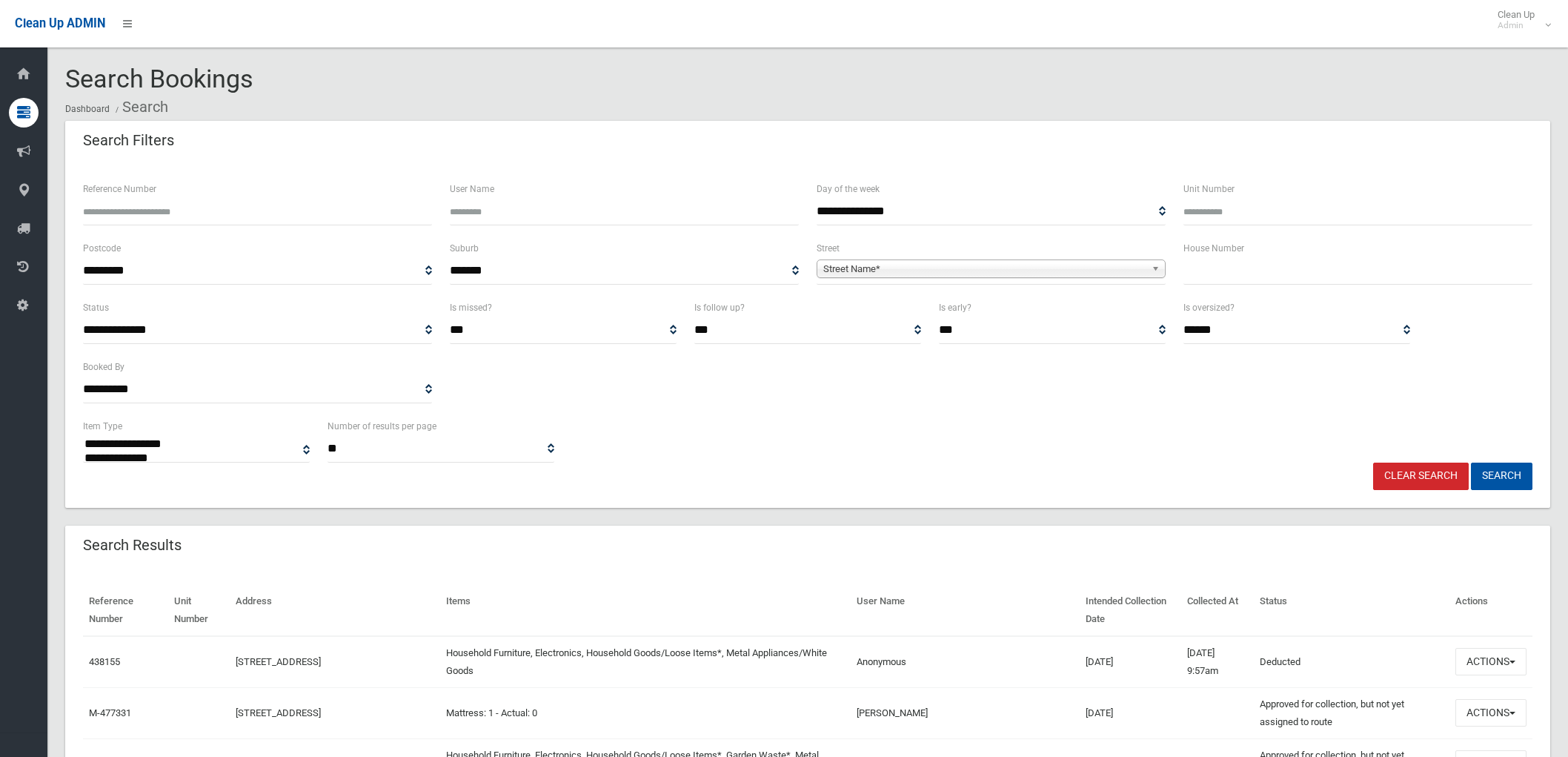
select select
click at [1296, 284] on input "text" at bounding box center [1358, 271] width 349 height 27
